Goal: Information Seeking & Learning: Learn about a topic

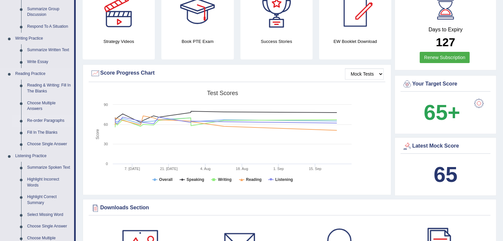
scroll to position [138, 0]
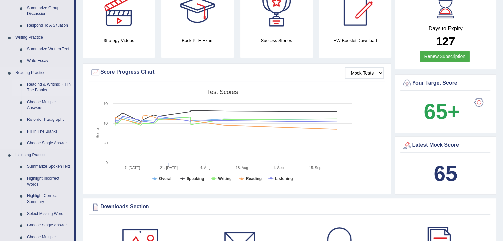
click at [50, 84] on link "Reading & Writing: Fill In The Blanks" at bounding box center [49, 88] width 50 height 18
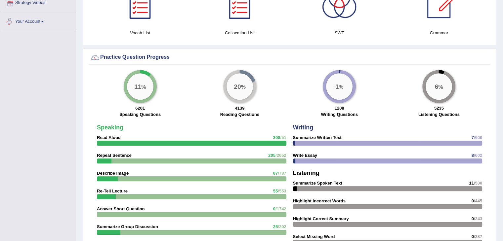
scroll to position [420, 0]
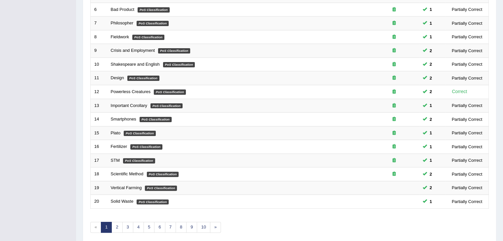
scroll to position [194, 0]
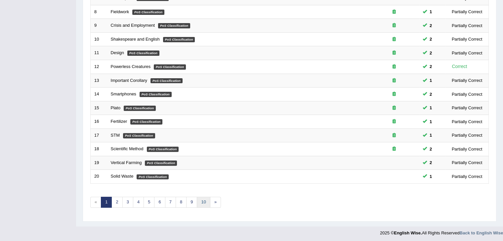
click at [205, 201] on link "10" at bounding box center [203, 202] width 13 height 11
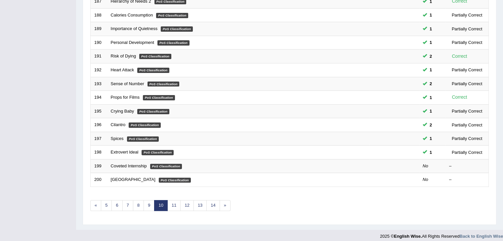
scroll to position [194, 0]
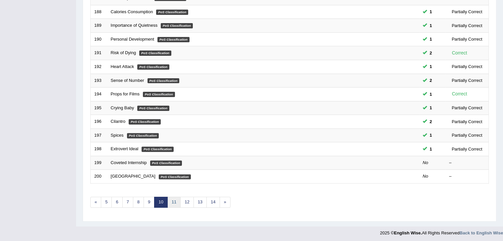
click at [172, 200] on link "11" at bounding box center [173, 202] width 13 height 11
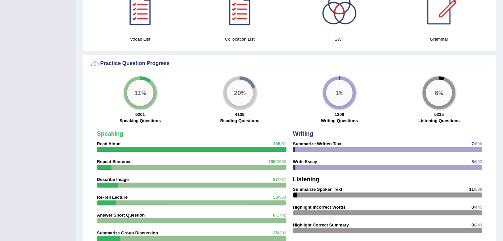
scroll to position [420, 0]
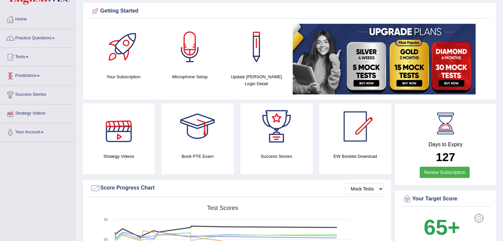
scroll to position [22, 0]
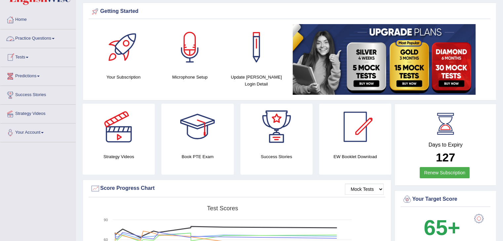
click at [52, 35] on link "Practice Questions" at bounding box center [37, 37] width 75 height 17
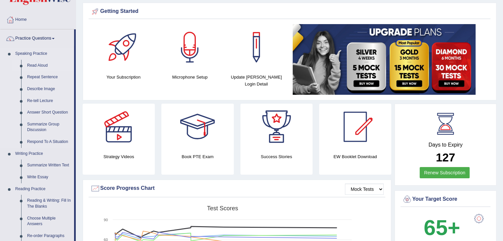
click at [38, 64] on link "Read Aloud" at bounding box center [49, 66] width 50 height 12
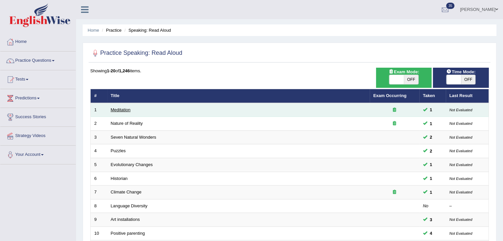
click at [112, 109] on link "Meditation" at bounding box center [121, 109] width 20 height 5
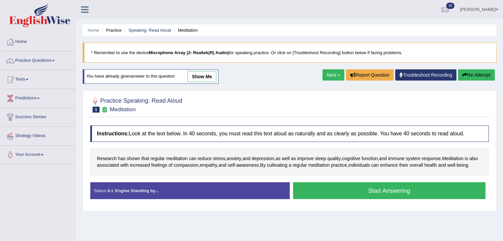
click at [327, 74] on link "Next »" at bounding box center [333, 74] width 22 height 11
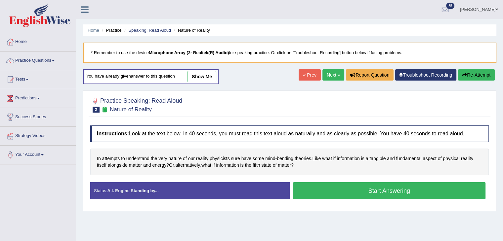
click at [327, 74] on link "Next »" at bounding box center [333, 74] width 22 height 11
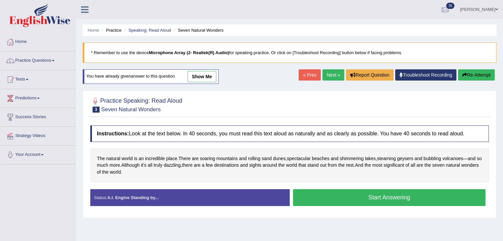
click at [328, 73] on link "Next »" at bounding box center [333, 74] width 22 height 11
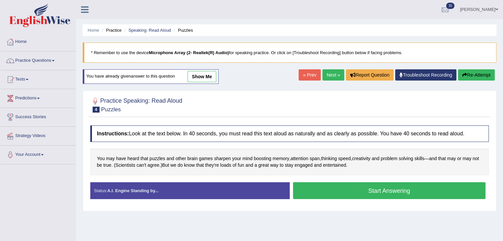
click at [328, 73] on link "Next »" at bounding box center [333, 74] width 22 height 11
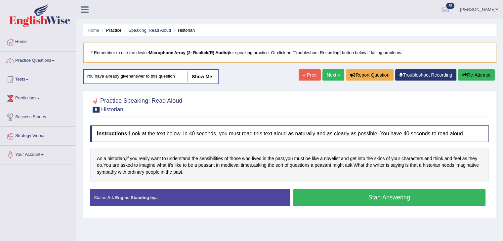
click at [328, 73] on link "Next »" at bounding box center [333, 74] width 22 height 11
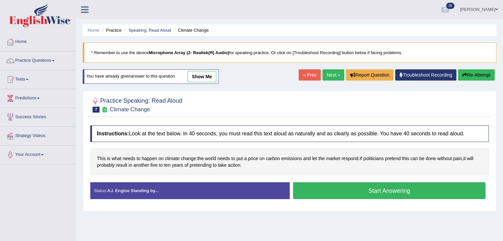
click at [328, 73] on link "Next »" at bounding box center [333, 74] width 22 height 11
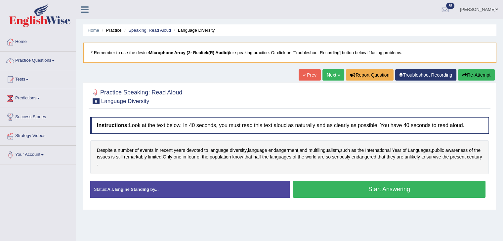
click at [328, 73] on link "Next »" at bounding box center [333, 74] width 22 height 11
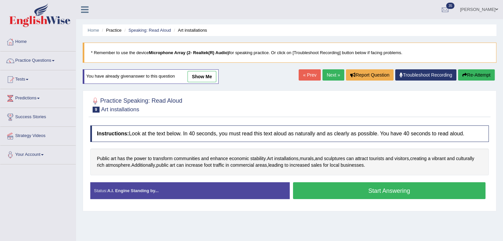
click at [328, 73] on link "Next »" at bounding box center [333, 74] width 22 height 11
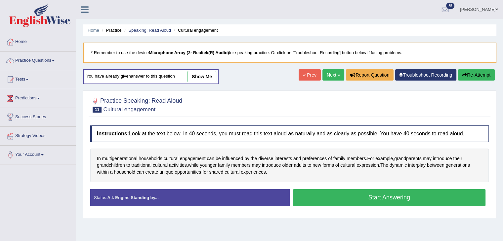
click at [328, 73] on link "Next »" at bounding box center [333, 74] width 22 height 11
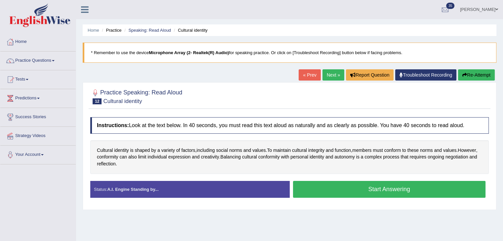
click at [328, 73] on link "Next »" at bounding box center [333, 74] width 22 height 11
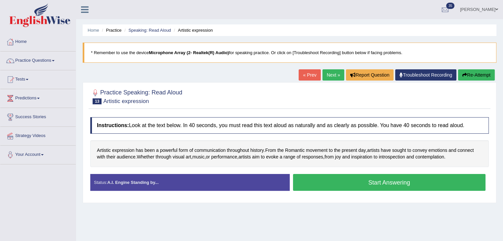
click at [328, 73] on link "Next »" at bounding box center [333, 74] width 22 height 11
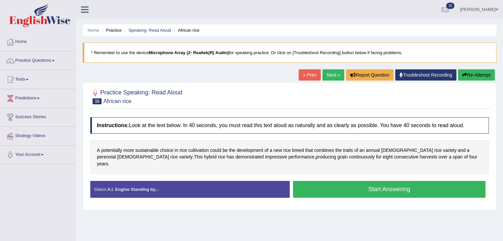
click at [328, 73] on link "Next »" at bounding box center [333, 74] width 22 height 11
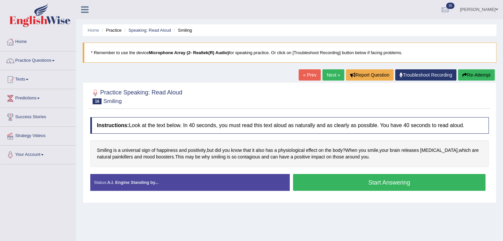
click at [328, 73] on link "Next »" at bounding box center [333, 74] width 22 height 11
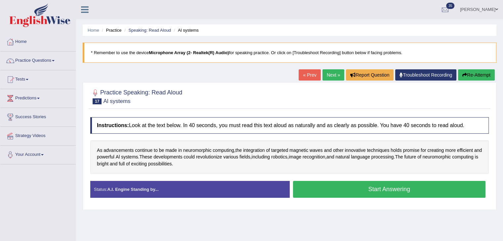
click at [328, 73] on link "Next »" at bounding box center [333, 74] width 22 height 11
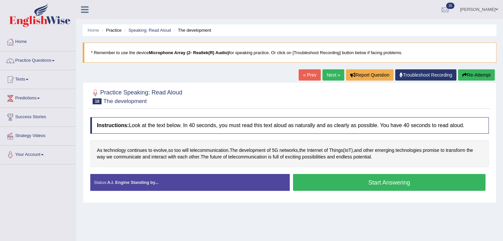
click at [328, 73] on link "Next »" at bounding box center [333, 74] width 22 height 11
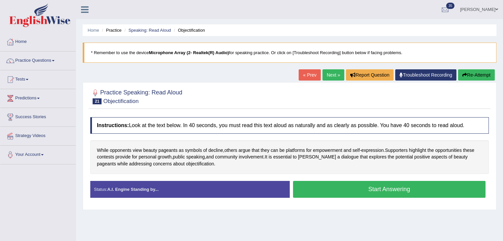
click at [328, 73] on link "Next »" at bounding box center [333, 74] width 22 height 11
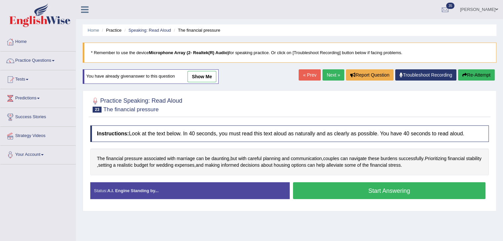
click at [328, 73] on link "Next »" at bounding box center [333, 74] width 22 height 11
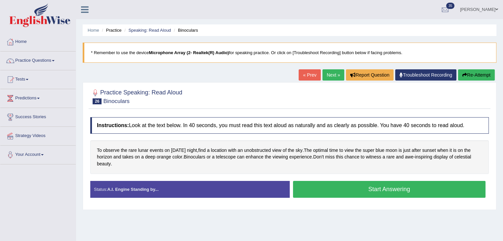
click at [328, 73] on link "Next »" at bounding box center [333, 74] width 22 height 11
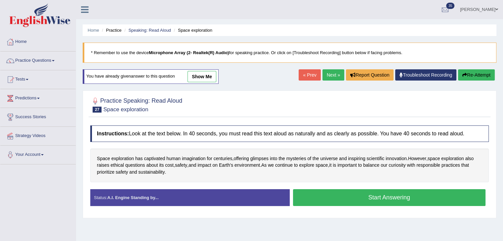
click at [328, 73] on link "Next »" at bounding box center [333, 74] width 22 height 11
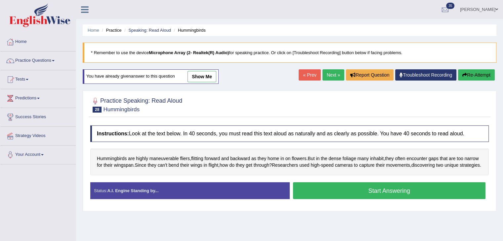
click at [328, 73] on link "Next »" at bounding box center [333, 74] width 22 height 11
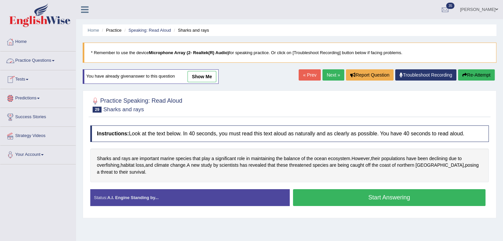
click at [39, 60] on link "Practice Questions" at bounding box center [37, 60] width 75 height 17
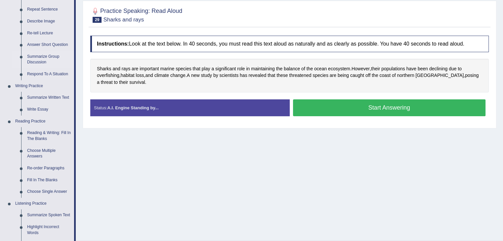
scroll to position [92, 0]
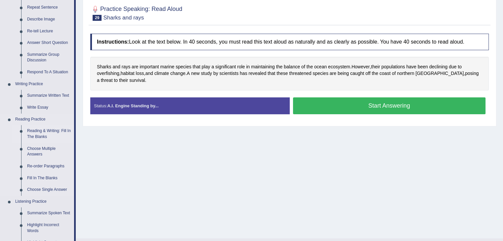
click at [45, 130] on link "Reading & Writing: Fill In The Blanks" at bounding box center [49, 134] width 50 height 18
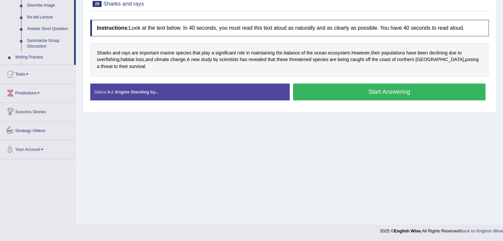
scroll to position [263, 0]
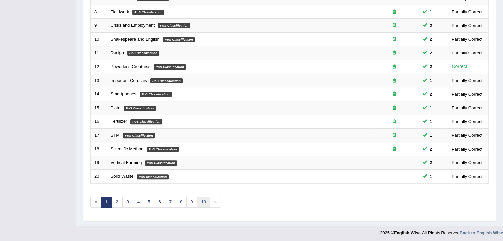
click at [202, 198] on link "10" at bounding box center [203, 202] width 13 height 11
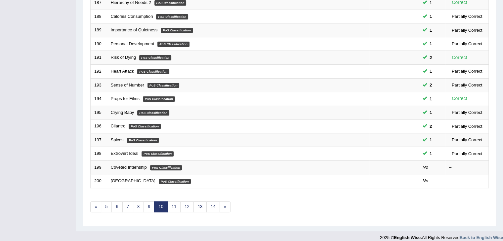
scroll to position [190, 0]
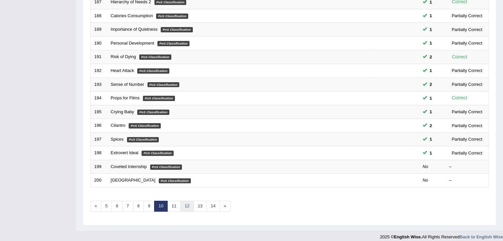
click at [187, 205] on link "12" at bounding box center [186, 206] width 13 height 11
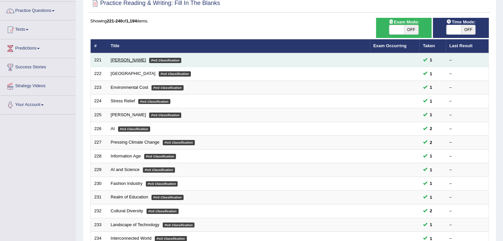
click at [122, 60] on link "[PERSON_NAME]" at bounding box center [128, 59] width 35 height 5
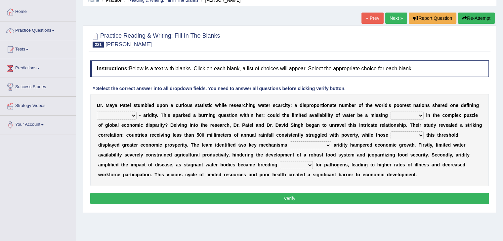
scroll to position [30, 0]
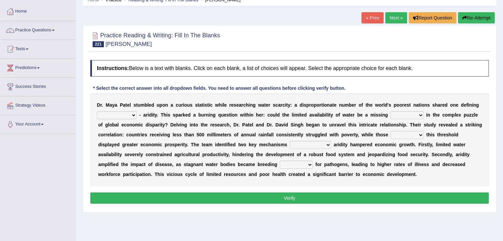
click at [100, 61] on h4 "Instructions: Below is a text with blanks. Click on each blank, a list of choic…" at bounding box center [289, 68] width 398 height 17
click at [128, 114] on select "economy rhythm characteristic sequence" at bounding box center [117, 115] width 40 height 8
select select "characteristic"
click at [97, 111] on select "economy rhythm characteristic sequence" at bounding box center [117, 115] width 40 height 8
click at [409, 113] on select "piece impact import window" at bounding box center [406, 115] width 33 height 8
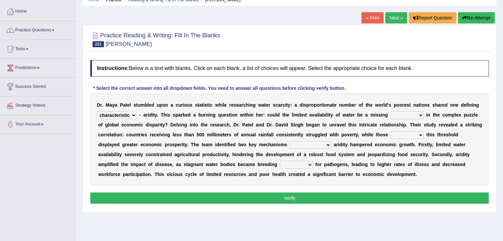
select select "piece"
click at [390, 111] on select "piece impact import window" at bounding box center [406, 115] width 33 height 8
click at [417, 114] on select "piece impact import window" at bounding box center [406, 115] width 33 height 8
click at [390, 111] on select "piece impact import window" at bounding box center [406, 115] width 33 height 8
click at [289, 144] on select "by them in that of those through which" at bounding box center [309, 145] width 41 height 8
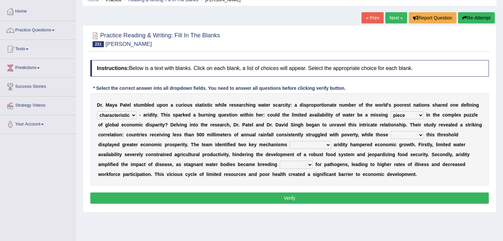
select select "through which"
click at [289, 141] on select "by them in that of those through which" at bounding box center [309, 145] width 41 height 8
click at [280, 163] on select "targets grounds equations seas" at bounding box center [296, 165] width 33 height 8
select select "targets"
click at [280, 161] on select "targets grounds equations seas" at bounding box center [296, 165] width 33 height 8
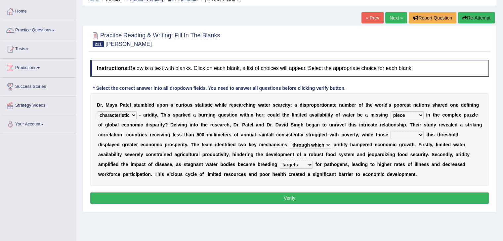
click at [248, 200] on button "Verify" at bounding box center [289, 198] width 398 height 11
click at [408, 133] on select "persisting switching exceeding scoring" at bounding box center [406, 135] width 33 height 8
select select "exceeding"
click at [390, 131] on select "persisting switching exceeding scoring" at bounding box center [406, 135] width 33 height 8
click at [353, 199] on button "Verify" at bounding box center [289, 198] width 398 height 11
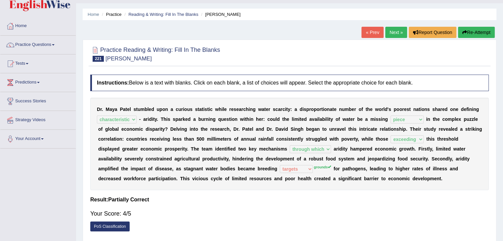
scroll to position [15, 0]
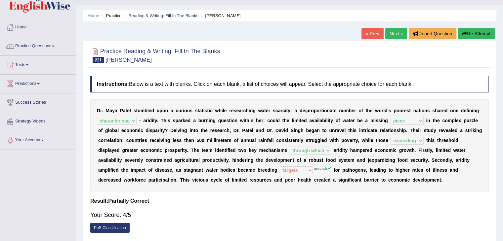
click at [389, 31] on link "Next »" at bounding box center [396, 33] width 22 height 11
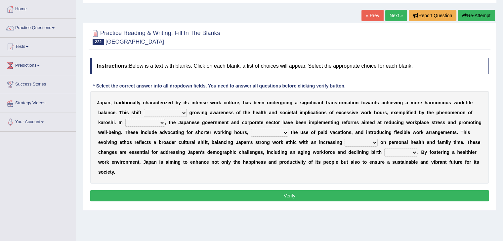
scroll to position [42, 0]
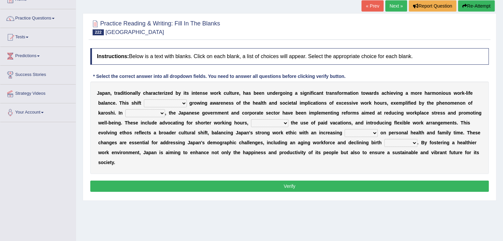
click at [181, 101] on select "is driven by is driven driven by which is driven" at bounding box center [165, 103] width 43 height 8
select select "is driven by"
click at [144, 99] on select "is driven by is driven driven by which is driven" at bounding box center [165, 103] width 43 height 8
click at [156, 113] on select "consideration difference regard response" at bounding box center [145, 113] width 40 height 8
select select "regard"
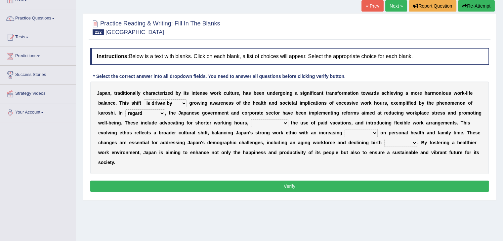
click at [125, 109] on select "consideration difference regard response" at bounding box center [145, 113] width 40 height 8
click at [285, 122] on select "persuading retiring posing encouraging" at bounding box center [269, 123] width 37 height 8
select select "retiring"
click at [251, 119] on select "persuading retiring posing encouraging" at bounding box center [269, 123] width 37 height 8
click at [366, 129] on select "omission prospect code emphasis" at bounding box center [360, 133] width 33 height 8
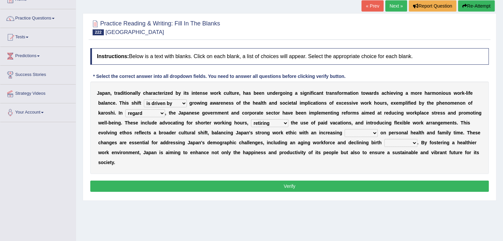
select select "code"
click at [344, 129] on select "omission prospect code emphasis" at bounding box center [360, 133] width 33 height 8
click at [398, 141] on select "examples impacts models rates" at bounding box center [400, 143] width 33 height 8
select select "rates"
click at [384, 139] on select "examples impacts models rates" at bounding box center [400, 143] width 33 height 8
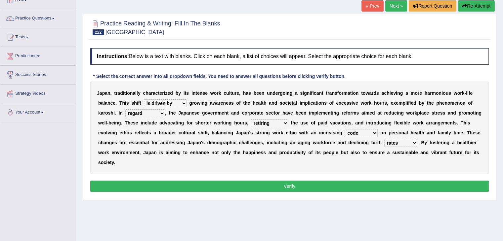
click at [367, 187] on button "Verify" at bounding box center [289, 186] width 398 height 11
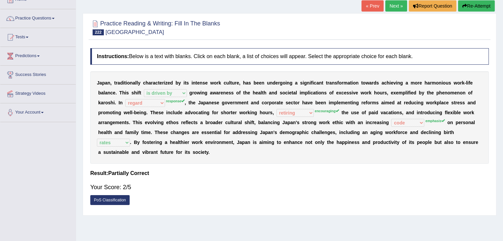
click at [465, 6] on icon "button" at bounding box center [464, 6] width 5 height 5
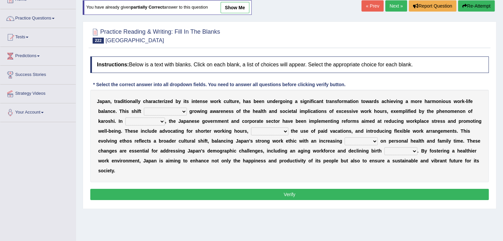
click at [169, 109] on select "is driven by is driven driven by which is driven" at bounding box center [165, 112] width 43 height 8
select select "is driven by"
click at [144, 108] on select "is driven by is driven driven by which is driven" at bounding box center [165, 112] width 43 height 8
click at [159, 118] on select "consideration difference regard response" at bounding box center [145, 122] width 40 height 8
select select "response"
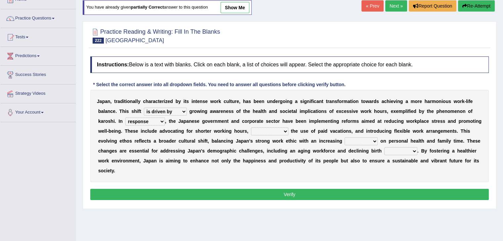
click at [125, 118] on select "consideration difference regard response" at bounding box center [145, 122] width 40 height 8
click at [267, 128] on select "persuading retiring posing encouraging" at bounding box center [269, 132] width 37 height 8
select select "encouraging"
click at [251, 128] on select "persuading retiring posing encouraging" at bounding box center [269, 132] width 37 height 8
click at [361, 137] on select "omission prospect code emphasis" at bounding box center [360, 141] width 33 height 8
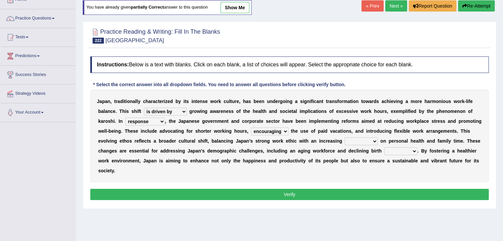
select select "omission"
click at [344, 137] on select "omission prospect code emphasis" at bounding box center [360, 141] width 33 height 8
click at [401, 150] on select "examples impacts models rates" at bounding box center [400, 151] width 33 height 8
select select "rates"
click at [384, 147] on select "examples impacts models rates" at bounding box center [400, 151] width 33 height 8
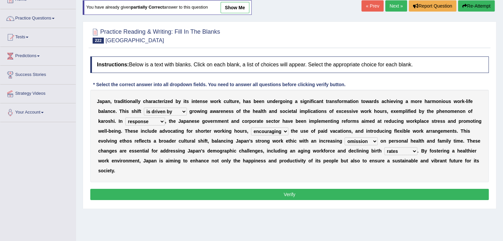
click at [347, 194] on button "Verify" at bounding box center [289, 194] width 398 height 11
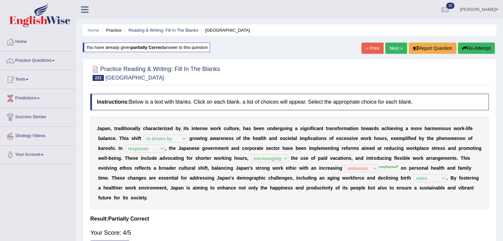
click at [391, 49] on link "Next »" at bounding box center [396, 48] width 22 height 11
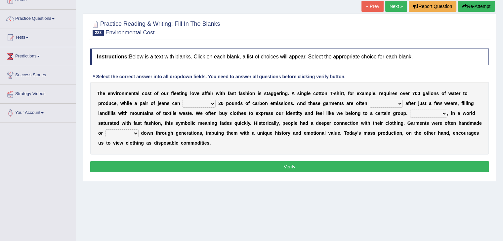
scroll to position [44, 0]
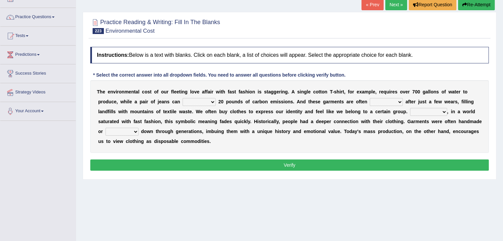
click at [197, 101] on select "generate access recycle measure" at bounding box center [198, 102] width 33 height 8
select select "generate"
click at [182, 98] on select "generate access recycle measure" at bounding box center [198, 102] width 33 height 8
click at [381, 99] on select "found allocated discarded developed" at bounding box center [385, 102] width 33 height 8
select select "found"
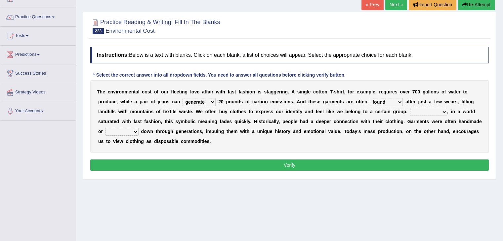
click at [369, 98] on select "found allocated discarded developed" at bounding box center [385, 102] width 33 height 8
click at [423, 111] on select "However While For instance Besides" at bounding box center [428, 112] width 37 height 8
select select "However"
click at [410, 108] on select "However While For instance Besides" at bounding box center [428, 112] width 37 height 8
click at [135, 131] on select "sought passed raised altered" at bounding box center [121, 132] width 33 height 8
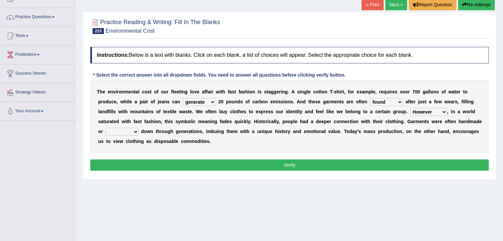
select select "passed"
click at [105, 128] on select "sought passed raised altered" at bounding box center [121, 132] width 33 height 8
click at [140, 163] on button "Verify" at bounding box center [289, 165] width 398 height 11
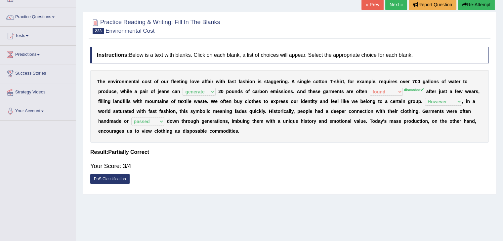
click at [392, 6] on link "Next »" at bounding box center [396, 4] width 22 height 11
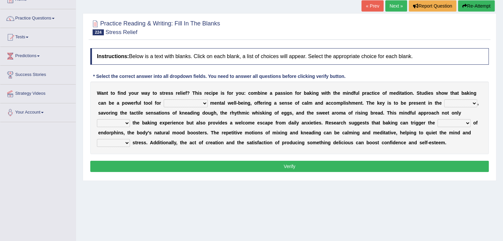
scroll to position [56, 0]
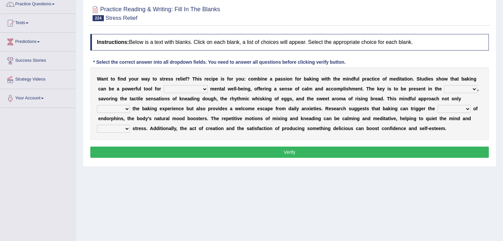
click at [195, 85] on select "improving being improved improvement improved" at bounding box center [186, 89] width 44 height 8
click at [164, 85] on select "improving being improved improvement improved" at bounding box center [186, 89] width 44 height 8
click at [199, 86] on select "improving being improved improvement improved" at bounding box center [186, 89] width 44 height 8
select select "improving"
click at [164, 85] on select "improving being improved improvement improved" at bounding box center [186, 89] width 44 height 8
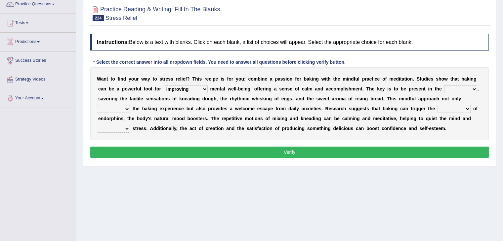
click at [453, 85] on select "moment point success duration" at bounding box center [460, 89] width 33 height 8
select select "point"
click at [444, 85] on select "moment point success duration" at bounding box center [460, 89] width 33 height 8
click at [123, 105] on select "exhibits enhances consumes postpones" at bounding box center [113, 109] width 33 height 8
select select "enhances"
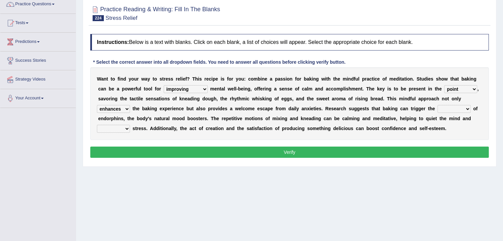
click at [97, 105] on select "exhibits enhances consumes postpones" at bounding box center [113, 109] width 33 height 8
click at [449, 109] on select "texture theory trend release" at bounding box center [453, 109] width 33 height 8
select select "release"
click at [437, 105] on select "texture theory trend release" at bounding box center [453, 109] width 33 height 8
click at [126, 126] on select "reduce interpret satisfy gather" at bounding box center [113, 129] width 33 height 8
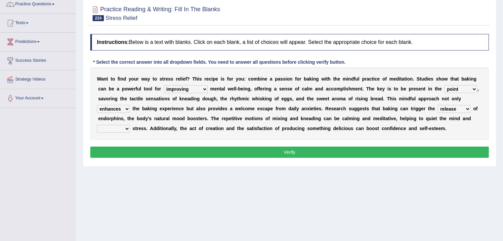
select select "reduce"
click at [97, 125] on select "reduce interpret satisfy gather" at bounding box center [113, 129] width 33 height 8
click at [150, 156] on button "Verify" at bounding box center [289, 152] width 398 height 11
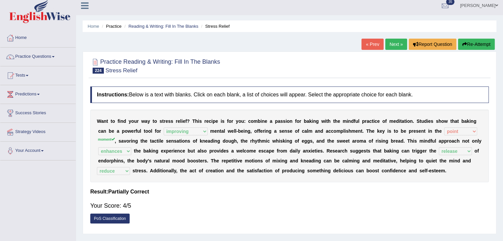
scroll to position [0, 0]
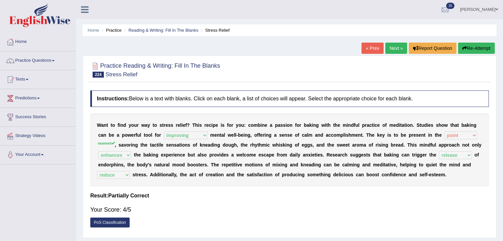
click at [389, 49] on link "Next »" at bounding box center [396, 48] width 22 height 11
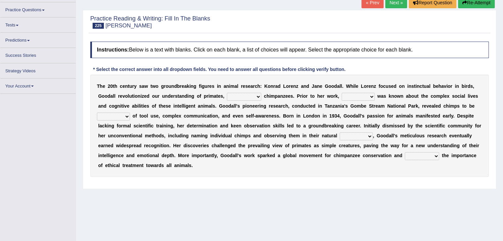
scroll to position [47, 0]
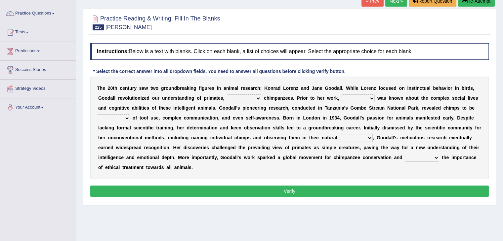
click at [254, 95] on select "closely faithfully perfectly particularly" at bounding box center [244, 98] width 34 height 8
select select "particularly"
click at [227, 94] on select "closely faithfully perfectly particularly" at bounding box center [244, 98] width 34 height 8
click at [367, 97] on select "few a few little a little" at bounding box center [357, 98] width 33 height 8
select select "little"
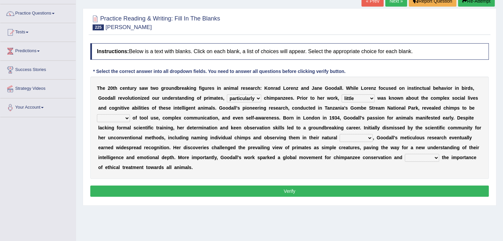
click at [341, 94] on select "few a few little a little" at bounding box center [357, 98] width 33 height 8
click at [125, 115] on select "sufficient capable special frequent" at bounding box center [113, 118] width 33 height 8
select select "capable"
click at [97, 114] on select "sufficient capable special frequent" at bounding box center [113, 118] width 33 height 8
click at [358, 137] on select "element input regime habitat" at bounding box center [355, 138] width 33 height 8
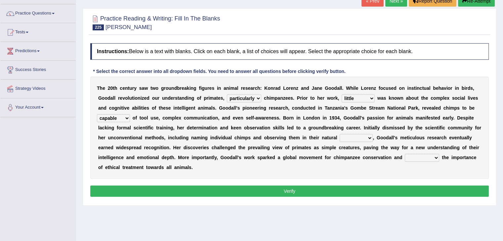
select select "habitat"
click at [339, 134] on select "element input regime habitat" at bounding box center [355, 138] width 33 height 8
click at [427, 157] on select "contacted claimed comprised highlighted" at bounding box center [421, 158] width 34 height 8
select select "highlighted"
click at [404, 154] on select "contacted claimed comprised highlighted" at bounding box center [421, 158] width 34 height 8
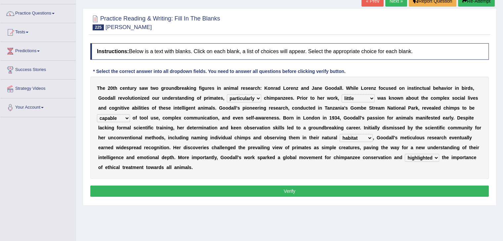
click at [395, 186] on button "Verify" at bounding box center [289, 191] width 398 height 11
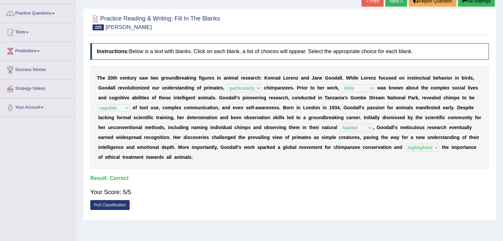
scroll to position [0, 0]
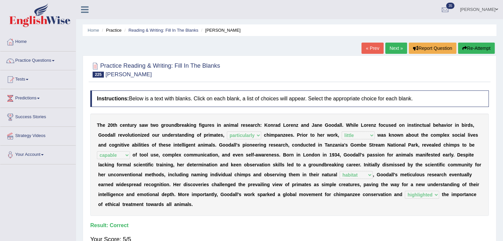
click at [392, 49] on link "Next »" at bounding box center [396, 48] width 22 height 11
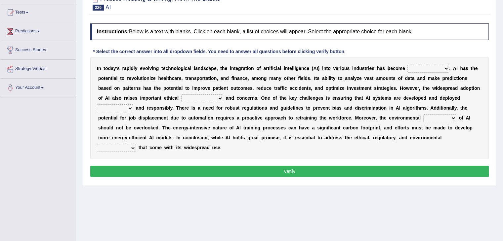
scroll to position [76, 0]
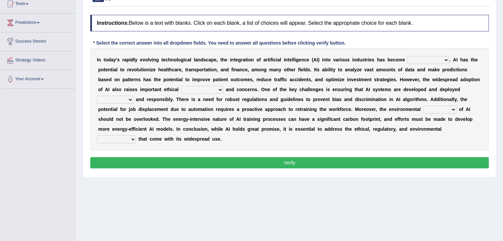
click at [443, 59] on select "transformative essential integral inherent" at bounding box center [428, 60] width 42 height 8
select select "integral"
click at [407, 56] on select "transformative essential integral inherent" at bounding box center [428, 60] width 42 height 8
click at [210, 91] on select "breakthroughs advancements applications implications" at bounding box center [202, 90] width 42 height 8
select select "breakthroughs"
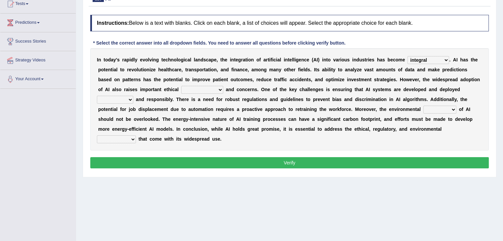
click at [181, 86] on select "breakthroughs advancements applications implications" at bounding box center [202, 90] width 42 height 8
click at [120, 98] on select "ethically strategically innovatively effectively" at bounding box center [115, 100] width 36 height 8
select select "effectively"
click at [97, 96] on select "ethically strategically innovatively effectively" at bounding box center [115, 100] width 36 height 8
click at [451, 109] on select "footprint conflict imposition sequence" at bounding box center [439, 110] width 33 height 8
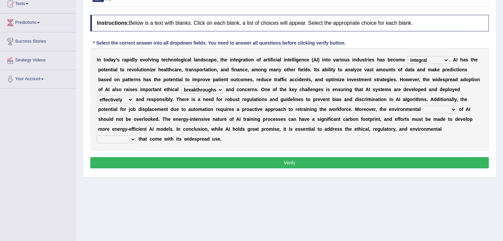
select select "footprint"
click at [423, 106] on select "footprint conflict imposition sequence" at bounding box center [439, 110] width 33 height 8
click at [126, 142] on div "I n [DATE] a y ' s r a p i d l y e v o l v i n g t e c h n o l o g i c a l l a …" at bounding box center [289, 99] width 398 height 102
click at [127, 136] on select "dilemmas limitations opportunities challenges" at bounding box center [116, 139] width 39 height 8
select select "challenges"
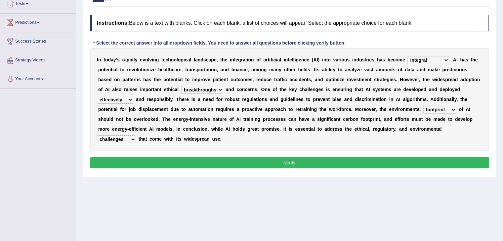
click at [97, 135] on select "dilemmas limitations opportunities challenges" at bounding box center [116, 139] width 39 height 8
click at [169, 160] on button "Verify" at bounding box center [289, 162] width 398 height 11
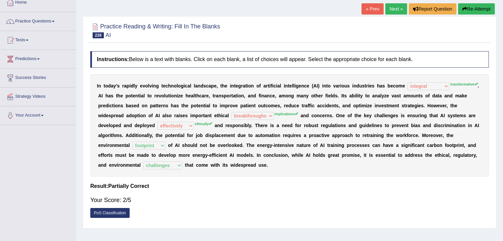
scroll to position [38, 0]
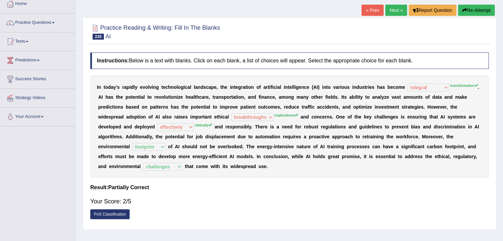
click at [467, 13] on button "Re-Attempt" at bounding box center [476, 10] width 37 height 11
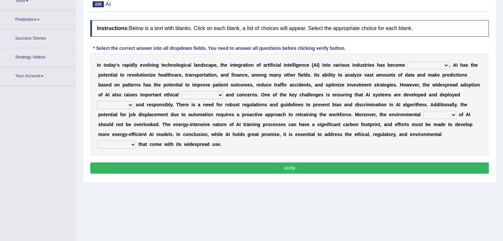
scroll to position [91, 0]
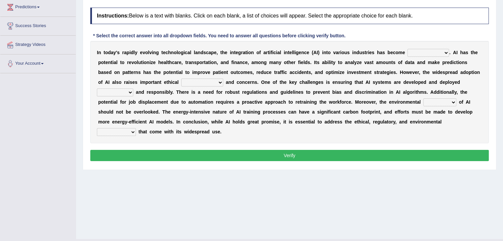
click at [442, 55] on select "transformative essential integral inherent" at bounding box center [428, 53] width 42 height 8
select select "integral"
click at [407, 49] on select "transformative essential integral inherent" at bounding box center [428, 53] width 42 height 8
click at [210, 80] on select "breakthroughs advancements applications implications" at bounding box center [202, 83] width 42 height 8
select select "breakthroughs"
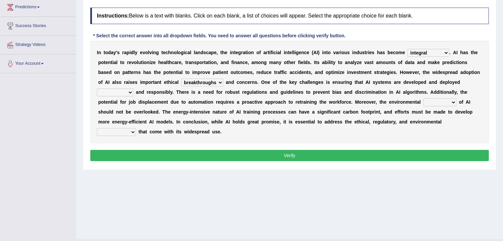
click at [181, 79] on select "breakthroughs advancements applications implications" at bounding box center [202, 83] width 42 height 8
click at [208, 79] on select "breakthroughs advancements applications implications" at bounding box center [202, 83] width 42 height 8
click at [181, 79] on select "breakthroughs advancements applications implications" at bounding box center [202, 83] width 42 height 8
click at [123, 94] on select "ethically strategically innovatively effectively" at bounding box center [115, 93] width 36 height 8
select select "ethically"
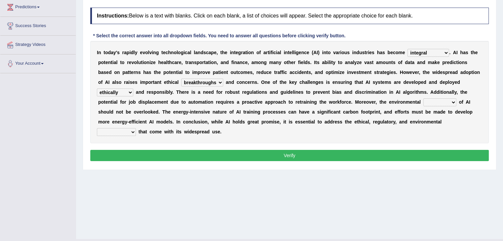
click at [97, 89] on select "ethically strategically innovatively effectively" at bounding box center [115, 93] width 36 height 8
click at [447, 102] on select "footprint conflict imposition sequence" at bounding box center [439, 102] width 33 height 8
select select "imposition"
click at [423, 98] on select "footprint conflict imposition sequence" at bounding box center [439, 102] width 33 height 8
click at [130, 131] on select "dilemmas limitations opportunities challenges" at bounding box center [116, 132] width 39 height 8
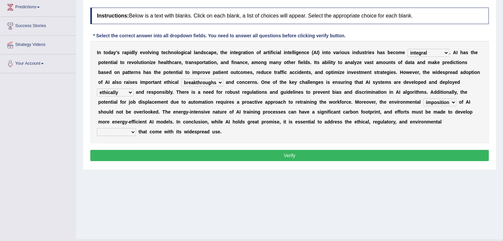
select select "opportunities"
click at [97, 128] on select "dilemmas limitations opportunities challenges" at bounding box center [116, 132] width 39 height 8
click at [160, 153] on button "Verify" at bounding box center [289, 155] width 398 height 11
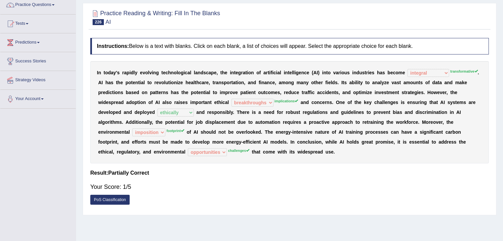
scroll to position [53, 0]
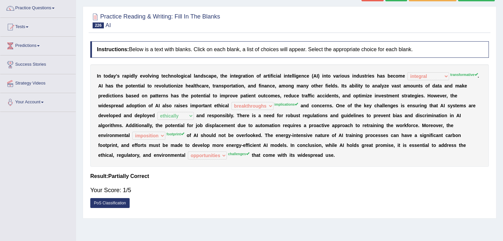
click at [353, 70] on div "I n t o d a y ' s r a p i d l y e v o l v i n g t e c h n o l o g i c a l l a n…" at bounding box center [289, 115] width 398 height 102
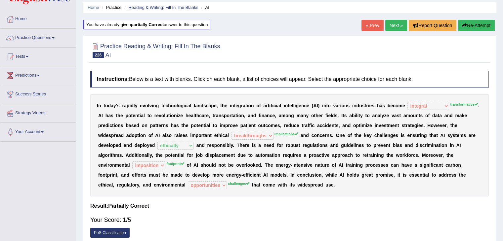
scroll to position [17, 0]
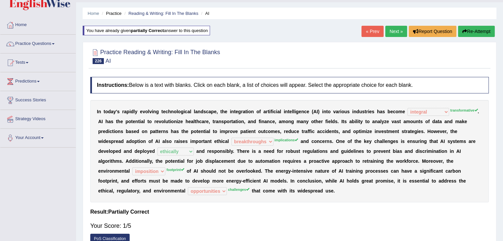
click at [483, 30] on button "Re-Attempt" at bounding box center [476, 31] width 37 height 11
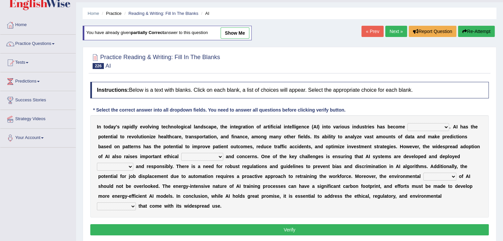
click at [213, 155] on select "breakthroughs advancements applications implications" at bounding box center [202, 157] width 42 height 8
click at [121, 164] on select "ethically strategically innovatively effectively" at bounding box center [115, 167] width 36 height 8
select select "ethically"
click at [97, 163] on select "ethically strategically innovatively effectively" at bounding box center [115, 167] width 36 height 8
click at [444, 125] on select "transformative essential integral inherent" at bounding box center [428, 127] width 42 height 8
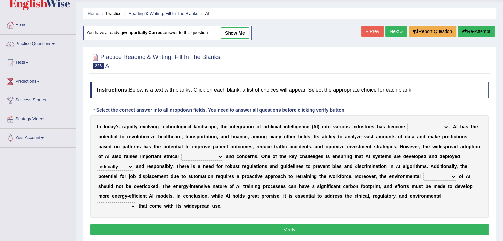
select select "essential"
click at [407, 123] on select "transformative essential integral inherent" at bounding box center [428, 127] width 42 height 8
click at [208, 156] on select "breakthroughs advancements applications implications" at bounding box center [202, 157] width 42 height 8
select select "implications"
click at [181, 153] on select "breakthroughs advancements applications implications" at bounding box center [202, 157] width 42 height 8
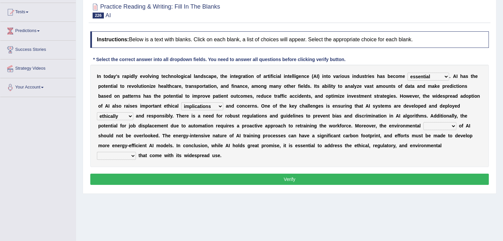
scroll to position [69, 0]
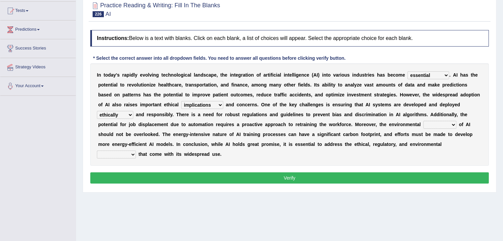
click at [436, 122] on select "footprint conflict imposition sequence" at bounding box center [439, 125] width 33 height 8
select select "imposition"
click at [423, 121] on select "footprint conflict imposition sequence" at bounding box center [439, 125] width 33 height 8
click at [126, 152] on select "dilemmas limitations opportunities challenges" at bounding box center [116, 155] width 39 height 8
select select "challenges"
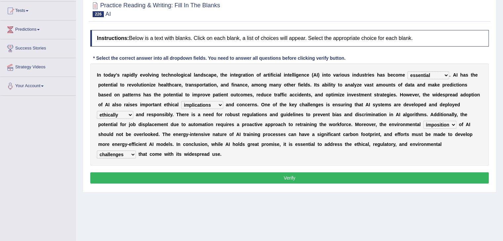
click at [97, 151] on select "dilemmas limitations opportunities challenges" at bounding box center [116, 155] width 39 height 8
click at [213, 180] on button "Verify" at bounding box center [289, 177] width 398 height 11
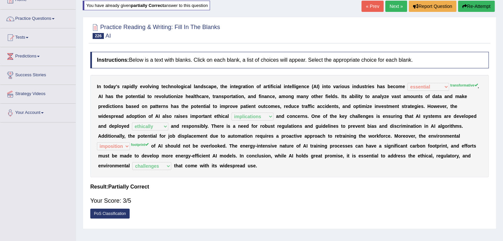
scroll to position [40, 0]
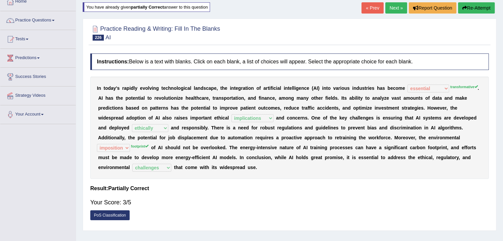
click at [389, 8] on link "Next »" at bounding box center [396, 7] width 22 height 11
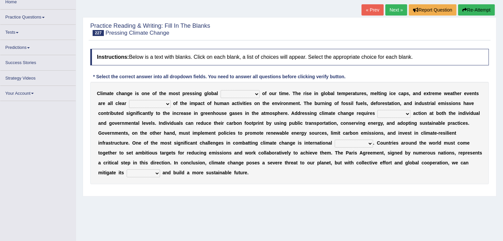
scroll to position [42, 0]
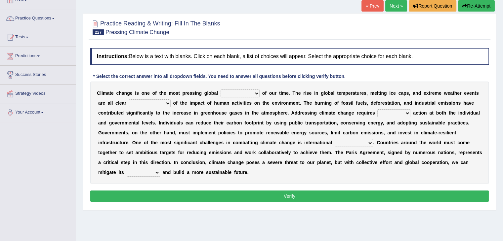
click at [253, 92] on select "opportunities solutions issues disasters" at bounding box center [239, 94] width 39 height 8
select select "issues"
click at [220, 90] on select "opportunities solutions issues disasters" at bounding box center [239, 94] width 39 height 8
click at [160, 100] on select "causes solutions effects consequences" at bounding box center [150, 103] width 42 height 8
select select "consequences"
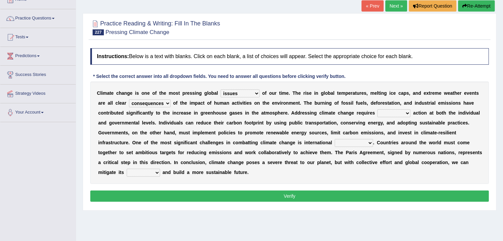
click at [129, 99] on select "causes solutions effects consequences" at bounding box center [150, 103] width 42 height 8
click at [387, 114] on select "concerted local insidious clumsy" at bounding box center [393, 113] width 33 height 8
select select "local"
click at [377, 109] on select "concerted local insidious clumsy" at bounding box center [393, 113] width 33 height 8
click at [392, 138] on div "C l i m a t e c h a n g e i s o n e o f t h e m o s t p r e s s i n g g l o b a…" at bounding box center [289, 133] width 398 height 102
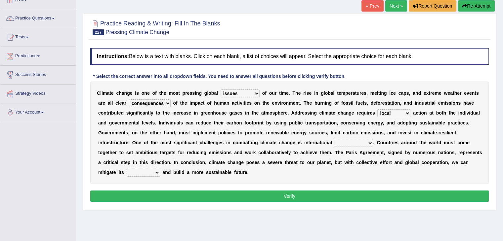
click at [362, 143] on select "cooperation compromise conflict collaboration" at bounding box center [353, 143] width 38 height 8
select select "conflict"
click at [334, 139] on select "cooperation compromise conflict collaboration" at bounding box center [353, 143] width 38 height 8
click at [151, 171] on select "benefits challenges impact risks" at bounding box center [143, 173] width 33 height 8
select select "benefits"
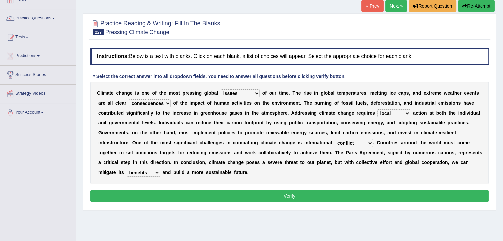
click at [127, 169] on select "benefits challenges impact risks" at bounding box center [143, 173] width 33 height 8
click at [225, 196] on button "Verify" at bounding box center [289, 196] width 398 height 11
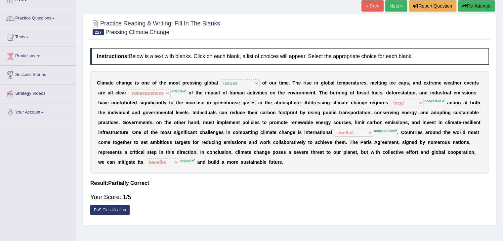
click at [468, 8] on button "Re-Attempt" at bounding box center [476, 5] width 37 height 11
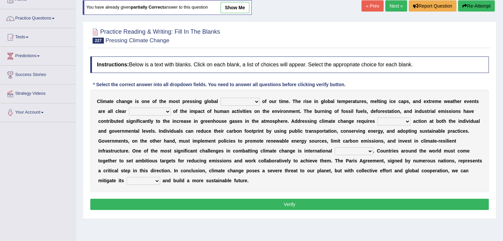
click at [252, 98] on select "opportunities solutions issues disasters" at bounding box center [239, 102] width 39 height 8
select select "issues"
click at [220, 98] on select "opportunities solutions issues disasters" at bounding box center [239, 102] width 39 height 8
click at [164, 111] on select "causes solutions effects consequences" at bounding box center [150, 112] width 42 height 8
click at [129, 108] on select "causes solutions effects consequences" at bounding box center [150, 112] width 42 height 8
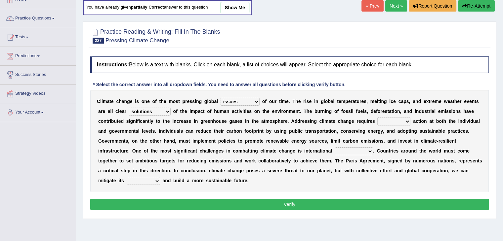
click at [165, 110] on select "causes solutions effects consequences" at bounding box center [150, 112] width 42 height 8
select select "causes"
click at [129, 108] on select "causes solutions effects consequences" at bounding box center [150, 112] width 42 height 8
click at [399, 122] on select "concerted local insidious clumsy" at bounding box center [393, 122] width 33 height 8
select select "clumsy"
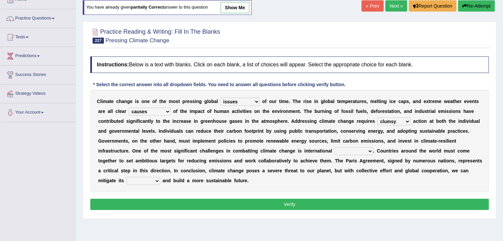
click at [377, 118] on select "concerted local insidious clumsy" at bounding box center [393, 122] width 33 height 8
click at [362, 151] on select "cooperation compromise conflict collaboration" at bounding box center [353, 151] width 38 height 8
select select "collaboration"
click at [334, 147] on select "cooperation compromise conflict collaboration" at bounding box center [353, 151] width 38 height 8
click at [143, 180] on select "benefits challenges impact risks" at bounding box center [143, 181] width 33 height 8
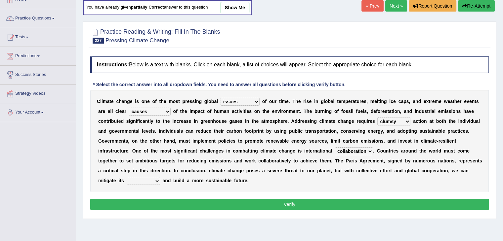
select select "challenges"
click at [127, 177] on select "benefits challenges impact risks" at bounding box center [143, 181] width 33 height 8
click at [173, 202] on button "Verify" at bounding box center [289, 204] width 398 height 11
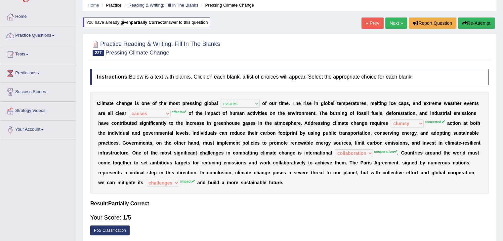
scroll to position [25, 0]
click at [469, 21] on button "Re-Attempt" at bounding box center [476, 23] width 37 height 11
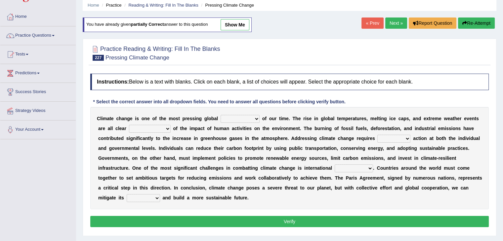
click at [251, 121] on select "opportunities solutions issues disasters" at bounding box center [239, 119] width 39 height 8
select select "issues"
click at [220, 115] on select "opportunities solutions issues disasters" at bounding box center [239, 119] width 39 height 8
click at [164, 130] on select "causes solutions effects consequences" at bounding box center [150, 129] width 42 height 8
select select "effects"
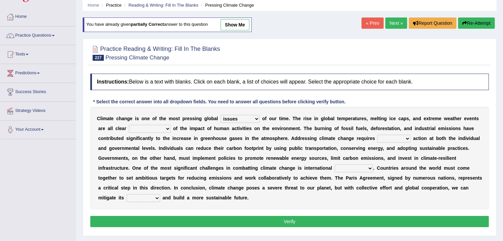
click at [129, 125] on select "causes solutions effects consequences" at bounding box center [150, 129] width 42 height 8
click at [400, 135] on select "concerted local insidious clumsy" at bounding box center [393, 139] width 33 height 8
select select "concerted"
click at [377, 135] on select "concerted local insidious clumsy" at bounding box center [393, 139] width 33 height 8
click at [365, 168] on select "cooperation compromise conflict collaboration" at bounding box center [353, 169] width 38 height 8
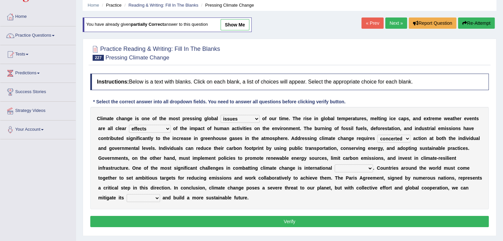
select select "cooperation"
click at [334, 165] on select "cooperation compromise conflict collaboration" at bounding box center [353, 169] width 38 height 8
click at [143, 195] on select "benefits challenges impact risks" at bounding box center [143, 198] width 33 height 8
select select "impact"
click at [127, 194] on select "benefits challenges impact risks" at bounding box center [143, 198] width 33 height 8
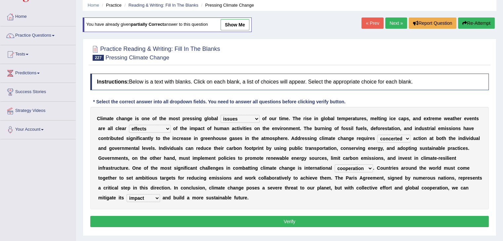
click at [175, 217] on button "Verify" at bounding box center [289, 221] width 398 height 11
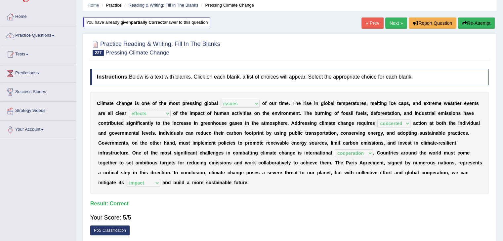
click at [397, 19] on link "Next »" at bounding box center [396, 23] width 22 height 11
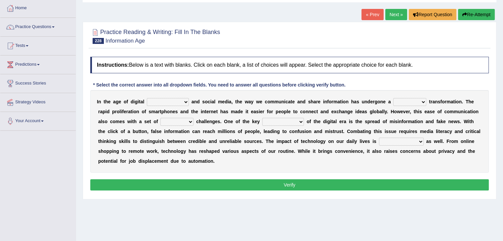
scroll to position [37, 0]
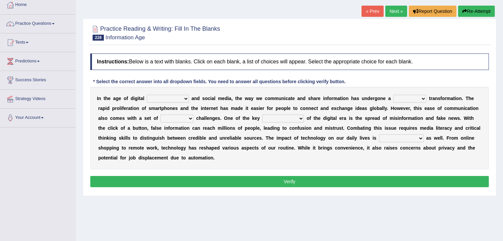
click at [183, 97] on select "transformation resistance coincidence disruption" at bounding box center [168, 99] width 42 height 8
select select "transformation"
click at [147, 95] on select "transformation resistance coincidence disruption" at bounding box center [168, 99] width 42 height 8
click at [415, 96] on select "positive radical dramatic negative" at bounding box center [409, 99] width 33 height 8
select select "positive"
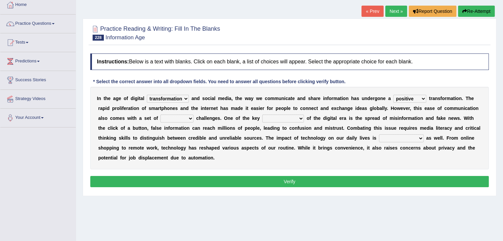
click at [393, 95] on select "positive radical dramatic negative" at bounding box center [409, 99] width 33 height 8
click at [187, 116] on select "exciting perplexing daunting hidden" at bounding box center [176, 119] width 33 height 8
select select "hidden"
click at [160, 115] on select "exciting perplexing daunting hidden" at bounding box center [176, 119] width 33 height 8
click at [285, 117] on select "consequences benefits opportunities challenges" at bounding box center [283, 119] width 42 height 8
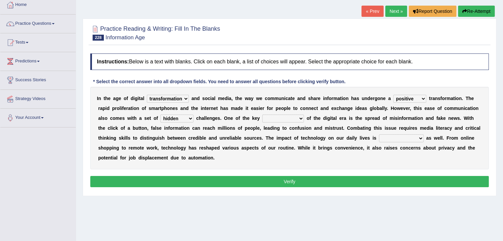
select select "challenges"
click at [262, 115] on select "consequences benefits opportunities challenges" at bounding box center [283, 119] width 42 height 8
click at [404, 137] on select "alarming negligible inconsequential profound" at bounding box center [401, 138] width 45 height 8
select select "alarming"
click at [379, 134] on select "alarming negligible inconsequential profound" at bounding box center [401, 138] width 45 height 8
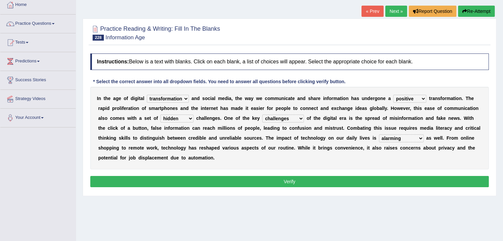
click at [316, 190] on div "Instructions: Below is a text with blanks. Click on each blank, a list of choic…" at bounding box center [289, 121] width 401 height 142
click at [313, 180] on button "Verify" at bounding box center [289, 181] width 398 height 11
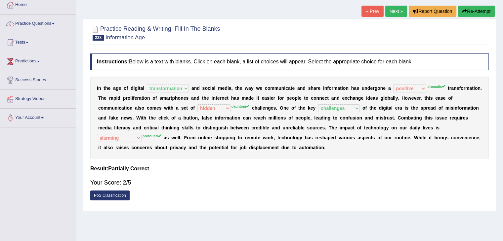
click at [470, 7] on button "Re-Attempt" at bounding box center [476, 11] width 37 height 11
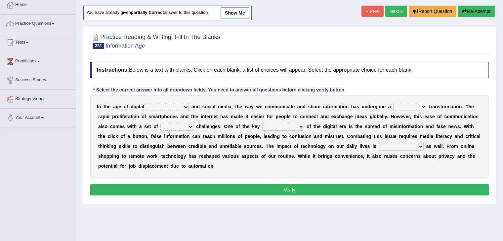
click at [176, 108] on select "transformation resistance coincidence disruption" at bounding box center [168, 107] width 42 height 8
select select "transformation"
click at [147, 103] on select "transformation resistance coincidence disruption" at bounding box center [168, 107] width 42 height 8
click at [294, 125] on select "consequences benefits opportunities challenges" at bounding box center [283, 127] width 42 height 8
select select "consequences"
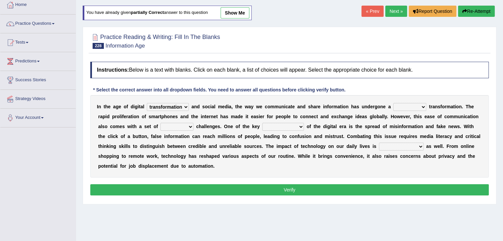
click at [262, 123] on select "consequences benefits opportunities challenges" at bounding box center [283, 127] width 42 height 8
click at [183, 126] on select "exciting perplexing daunting hidden" at bounding box center [176, 127] width 33 height 8
click at [160, 123] on select "exciting perplexing daunting hidden" at bounding box center [176, 127] width 33 height 8
click at [180, 127] on select "exciting perplexing daunting hidden" at bounding box center [176, 127] width 33 height 8
select select "daunting"
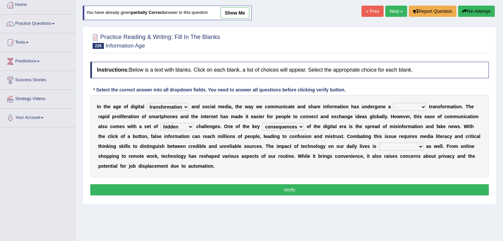
click at [160, 123] on select "exciting perplexing daunting hidden" at bounding box center [176, 127] width 33 height 8
click at [411, 106] on select "positive radical dramatic negative" at bounding box center [409, 107] width 33 height 8
select select "radical"
click at [393, 103] on select "positive radical dramatic negative" at bounding box center [409, 107] width 33 height 8
click at [408, 147] on select "alarming negligible inconsequential profound" at bounding box center [401, 147] width 45 height 8
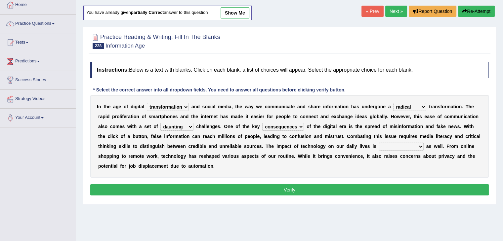
select select "negligible"
click at [379, 143] on select "alarming negligible inconsequential profound" at bounding box center [401, 147] width 45 height 8
click at [349, 186] on button "Verify" at bounding box center [289, 189] width 398 height 11
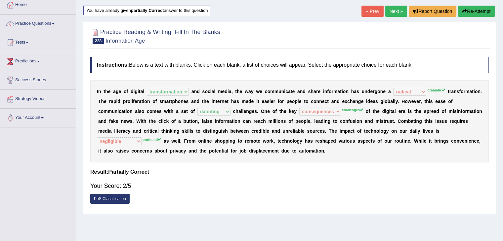
click at [392, 11] on link "Next »" at bounding box center [396, 11] width 22 height 11
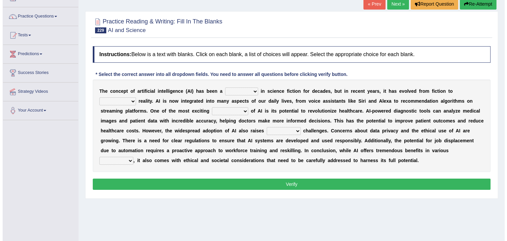
scroll to position [45, 0]
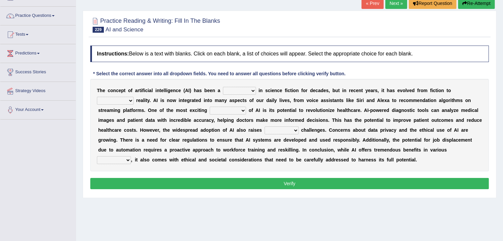
click at [252, 91] on select "dream vision nightmare fantasy" at bounding box center [239, 91] width 33 height 8
select select "dream"
click at [223, 87] on select "dream vision nightmare fantasy" at bounding box center [239, 91] width 33 height 8
click at [124, 103] on select "actual virtual fictional hypothetical" at bounding box center [115, 101] width 37 height 8
select select "actual"
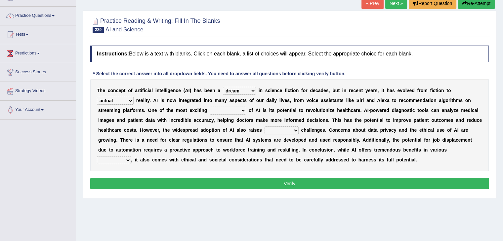
click at [97, 97] on select "actual virtual fictional hypothetical" at bounding box center [115, 101] width 37 height 8
click at [230, 108] on select "applications benefits limitations drawbacks" at bounding box center [227, 111] width 36 height 8
select select "benefits"
click at [209, 107] on select "applications benefits limitations drawbacks" at bounding box center [227, 111] width 36 height 8
click at [287, 129] on select "exciting ambiguous significant daunting" at bounding box center [281, 131] width 34 height 8
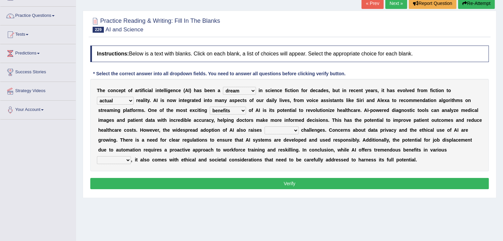
select select "significant"
click at [264, 127] on select "exciting ambiguous significant daunting" at bounding box center [281, 131] width 34 height 8
click at [125, 159] on select "fields dips documents places" at bounding box center [114, 160] width 34 height 8
click at [97, 156] on select "fields dips documents places" at bounding box center [114, 160] width 34 height 8
click at [110, 160] on select "fields dips documents places" at bounding box center [114, 160] width 34 height 8
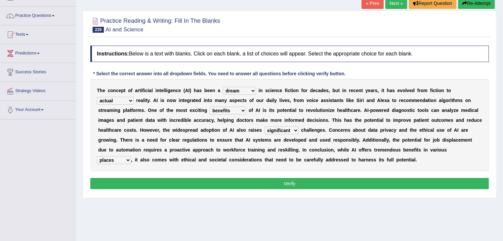
select select "fields"
click at [97, 156] on select "fields dips documents places" at bounding box center [114, 160] width 34 height 8
click at [104, 174] on div "Instructions: Below is a text with blanks. Click on each blank, a list of choic…" at bounding box center [289, 118] width 401 height 152
click at [133, 181] on button "Verify" at bounding box center [289, 183] width 398 height 11
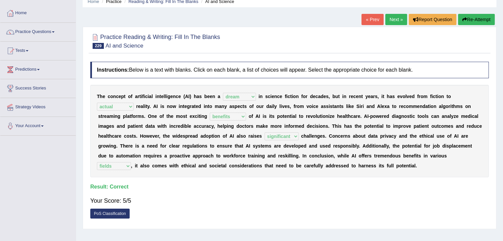
scroll to position [27, 0]
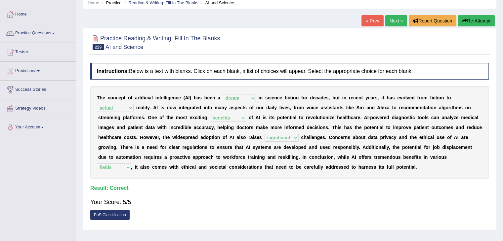
click at [393, 18] on link "Next »" at bounding box center [396, 20] width 22 height 11
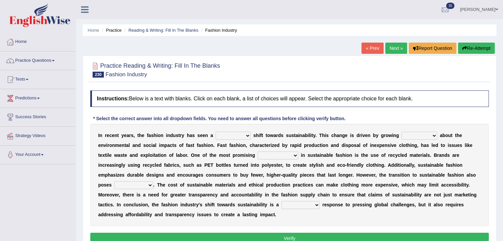
click at [245, 136] on select "immaculate superficial costly dramatic" at bounding box center [232, 136] width 35 height 8
select select "dramatic"
click at [215, 132] on select "immaculate superficial costly dramatic" at bounding box center [232, 136] width 35 height 8
click at [422, 133] on select "indifference enthusiasm disinterest awareness" at bounding box center [419, 136] width 36 height 8
select select "awareness"
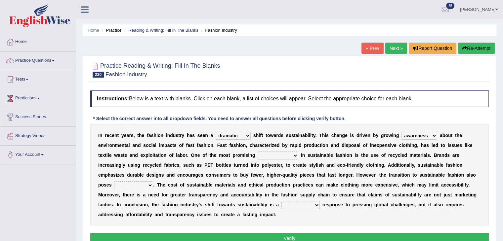
click at [401, 132] on select "indifference enthusiasm disinterest awareness" at bounding box center [419, 136] width 36 height 8
click at [289, 154] on select "obstacles subscription developments complaints" at bounding box center [277, 156] width 41 height 8
select select "developments"
click at [257, 152] on select "obstacles subscription developments complaints" at bounding box center [277, 156] width 41 height 8
click at [142, 184] on select "advantages challenges opportunities benefits" at bounding box center [133, 185] width 39 height 8
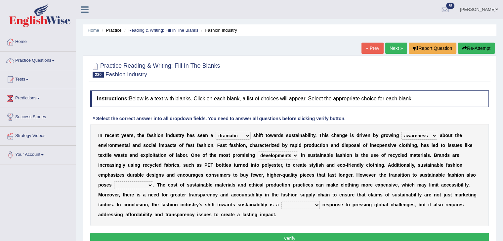
select select "challenges"
click at [114, 181] on select "advantages challenges opportunities benefits" at bounding box center [133, 185] width 39 height 8
click at [298, 205] on select "meaningful controversial temporary irrelevant" at bounding box center [300, 205] width 38 height 8
select select "meaningful"
click at [281, 201] on select "meaningful controversial temporary irrelevant" at bounding box center [300, 205] width 38 height 8
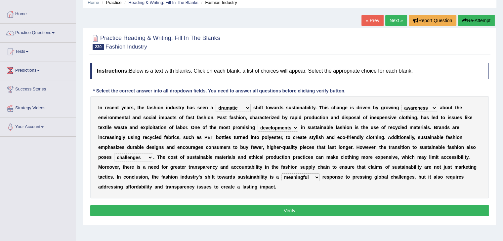
scroll to position [29, 0]
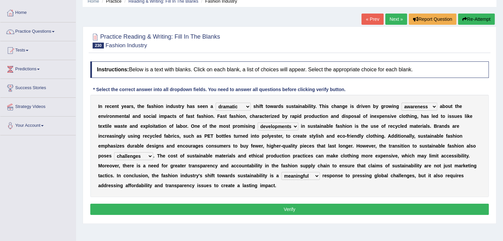
click at [277, 206] on button "Verify" at bounding box center [289, 209] width 398 height 11
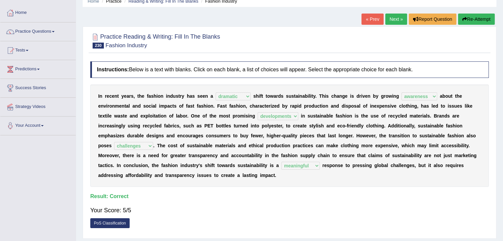
click at [392, 20] on link "Next »" at bounding box center [396, 19] width 22 height 11
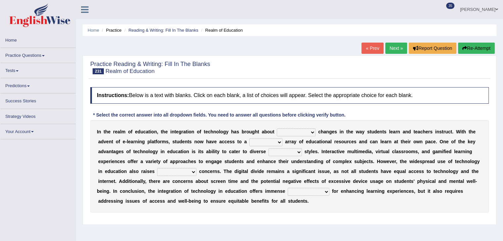
click at [304, 129] on select "revolutionary complex incremental limited" at bounding box center [296, 133] width 39 height 8
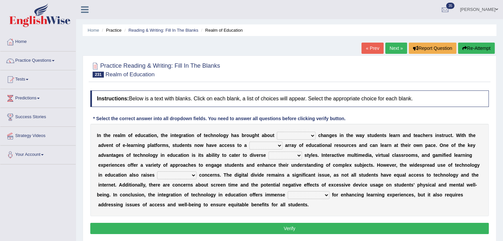
select select "revolutionary"
click at [277, 132] on select "revolutionary complex incremental limited" at bounding box center [296, 136] width 39 height 8
click at [275, 142] on select "traditional innovative vast narrow" at bounding box center [265, 146] width 33 height 8
select select "vast"
click at [249, 142] on select "traditional innovative vast narrow" at bounding box center [265, 146] width 33 height 8
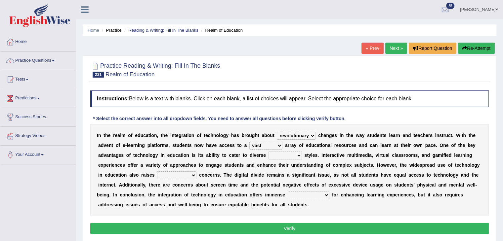
click at [294, 155] on select "curriculum classroom learning teaching" at bounding box center [284, 156] width 33 height 8
select select "curriculum"
click at [268, 152] on select "curriculum classroom learning teaching" at bounding box center [284, 156] width 33 height 8
click at [190, 174] on select "logistical ethical philosophical motivational" at bounding box center [176, 175] width 39 height 8
select select "ethical"
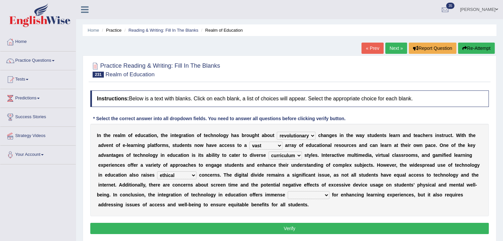
click at [157, 171] on select "logistical ethical philosophical motivational" at bounding box center [176, 175] width 39 height 8
click at [311, 194] on select "opportunities advantages disadvantages constraints" at bounding box center [308, 195] width 42 height 8
select select "opportunities"
click at [287, 191] on select "opportunities advantages disadvantages constraints" at bounding box center [308, 195] width 42 height 8
click at [303, 227] on button "Verify" at bounding box center [289, 228] width 398 height 11
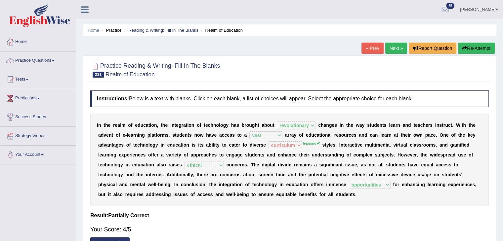
click at [390, 49] on link "Next »" at bounding box center [396, 48] width 22 height 11
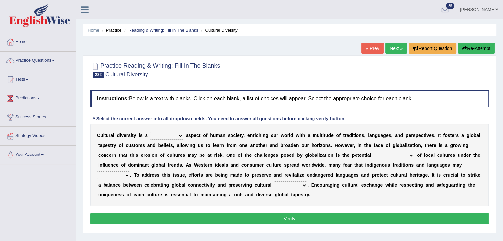
click at [177, 133] on select "essential trivial significant secondary" at bounding box center [166, 136] width 33 height 8
select select "essential"
click at [150, 132] on select "essential trivial significant secondary" at bounding box center [166, 136] width 33 height 8
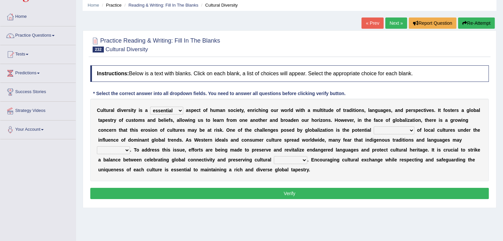
scroll to position [28, 0]
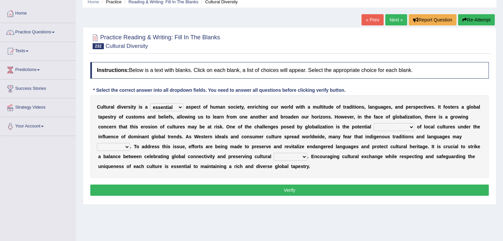
click at [395, 129] on select "assimilation diversification preservation adaptation" at bounding box center [393, 127] width 41 height 8
select select "preservation"
click at [373, 123] on select "assimilation diversification preservation adaptation" at bounding box center [393, 127] width 41 height 8
click at [122, 145] on select "flourish endure dwindle thrive" at bounding box center [113, 147] width 33 height 8
select select "flourish"
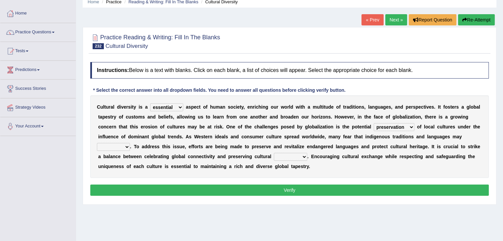
click at [97, 143] on select "flourish endure dwindle thrive" at bounding box center [113, 147] width 33 height 8
click at [294, 154] on select "integrity uniformity unity conformity" at bounding box center [290, 157] width 33 height 8
select select "unity"
click at [274, 153] on select "integrity uniformity unity conformity" at bounding box center [290, 157] width 33 height 8
click at [284, 189] on button "Verify" at bounding box center [289, 190] width 398 height 11
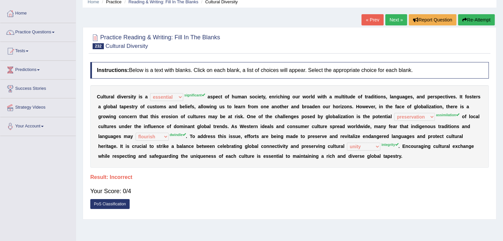
click at [478, 17] on button "Re-Attempt" at bounding box center [476, 19] width 37 height 11
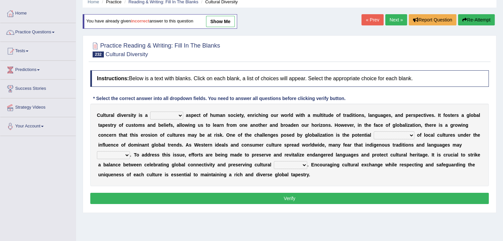
click at [177, 117] on select "essential trivial significant secondary" at bounding box center [166, 116] width 33 height 8
select select "significant"
click at [150, 112] on select "essential trivial significant secondary" at bounding box center [166, 116] width 33 height 8
click at [396, 134] on select "assimilation diversification preservation adaptation" at bounding box center [393, 135] width 41 height 8
select select "adaptation"
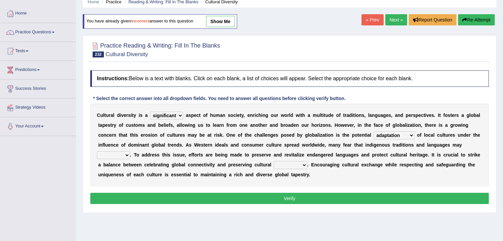
click at [373, 131] on select "assimilation diversification preservation adaptation" at bounding box center [393, 135] width 41 height 8
click at [123, 151] on select "flourish endure dwindle thrive" at bounding box center [113, 155] width 33 height 8
select select "endure"
click at [97, 151] on select "flourish endure dwindle thrive" at bounding box center [113, 155] width 33 height 8
click at [291, 165] on select "integrity uniformity unity conformity" at bounding box center [290, 165] width 33 height 8
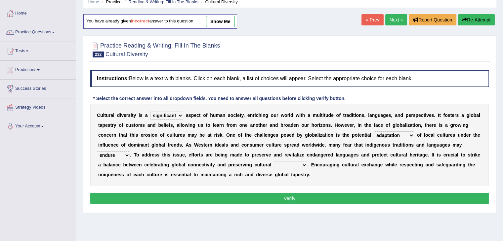
select select "uniformity"
click at [274, 161] on select "integrity uniformity unity conformity" at bounding box center [290, 165] width 33 height 8
click at [289, 197] on button "Verify" at bounding box center [289, 198] width 398 height 11
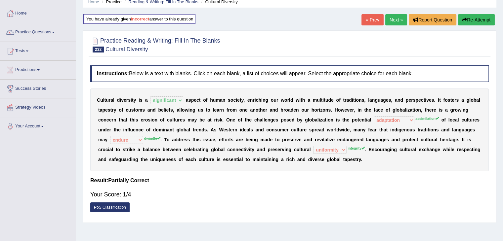
click at [394, 18] on link "Next »" at bounding box center [396, 19] width 22 height 11
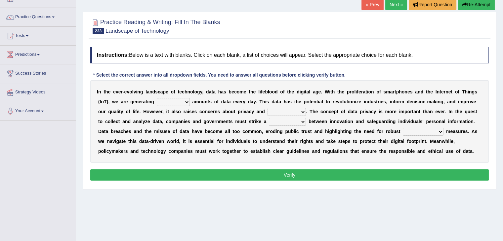
click at [183, 99] on select "limited random massive trivial" at bounding box center [173, 102] width 33 height 8
select select "massive"
click at [157, 98] on select "limited random massive trivial" at bounding box center [173, 102] width 33 height 8
click at [280, 111] on select "accessibility transparency innovation security" at bounding box center [286, 112] width 38 height 8
select select "security"
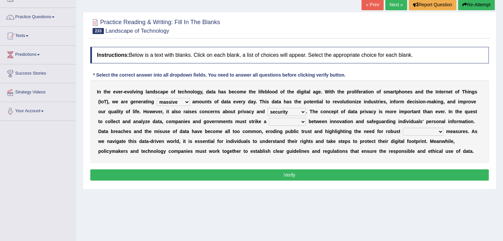
click at [267, 108] on select "accessibility transparency innovation security" at bounding box center [286, 112] width 38 height 8
click at [294, 120] on select "compromise balance harmony discord" at bounding box center [287, 122] width 37 height 8
select select "balance"
click at [269, 118] on select "compromise balance harmony discord" at bounding box center [287, 122] width 37 height 8
click at [432, 131] on select "safeguarding exploitation evasion accountability" at bounding box center [422, 132] width 41 height 8
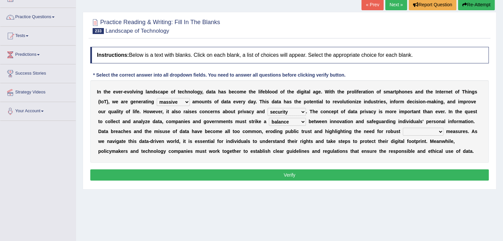
select select "safeguarding"
click at [402, 128] on select "safeguarding exploitation evasion accountability" at bounding box center [422, 132] width 41 height 8
click at [354, 173] on button "Verify" at bounding box center [289, 174] width 398 height 11
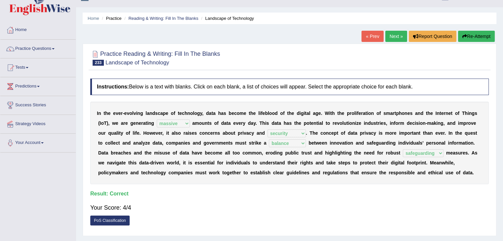
scroll to position [10, 0]
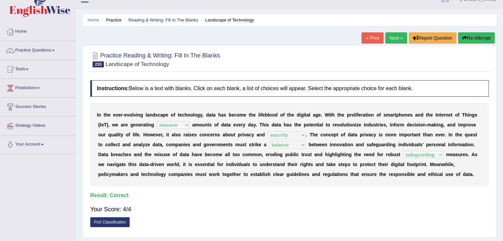
click at [397, 39] on link "Next »" at bounding box center [396, 37] width 22 height 11
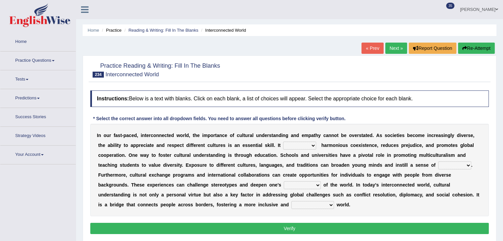
scroll to position [22, 0]
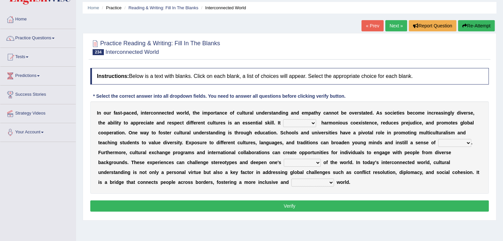
click at [301, 122] on select "opts trivializes obsoletes fosters" at bounding box center [299, 123] width 33 height 8
select select "opts"
click at [283, 119] on select "opts trivializes obsoletes fosters" at bounding box center [299, 123] width 33 height 8
click at [452, 142] on select "insularity curiosity isolation prejudice" at bounding box center [454, 143] width 33 height 8
select select "curiosity"
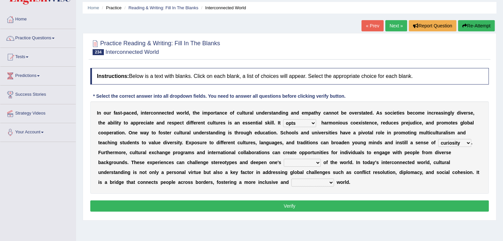
click at [438, 139] on select "insularity curiosity isolation prejudice" at bounding box center [454, 143] width 33 height 8
click at [307, 164] on select "indifference ignorance detachment appreciation" at bounding box center [301, 163] width 37 height 8
select select "appreciation"
click at [283, 159] on select "indifference ignorance detachment appreciation" at bounding box center [301, 163] width 37 height 8
click at [328, 179] on select "divided fractured interconnected exclusive" at bounding box center [312, 183] width 43 height 8
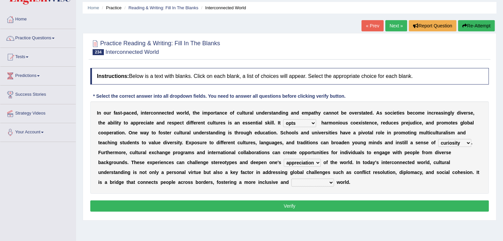
select select "exclusive"
click at [291, 179] on select "divided fractured interconnected exclusive" at bounding box center [312, 183] width 43 height 8
click at [293, 201] on button "Verify" at bounding box center [289, 206] width 398 height 11
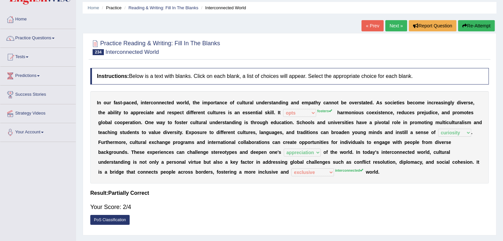
scroll to position [0, 0]
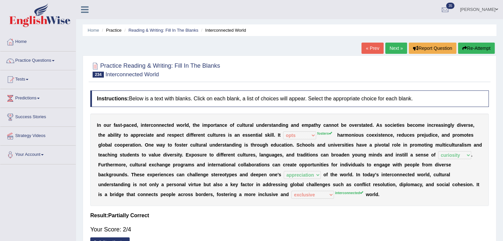
click at [395, 50] on link "Next »" at bounding box center [396, 48] width 22 height 11
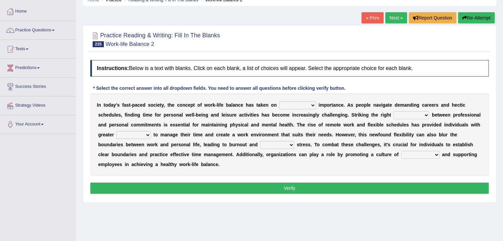
scroll to position [31, 0]
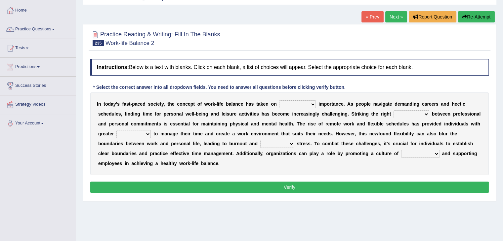
click at [302, 102] on select "insignificant trivial paramount optional" at bounding box center [297, 104] width 37 height 8
select select "paramount"
click at [279, 100] on select "insignificant trivial paramount optional" at bounding box center [297, 104] width 37 height 8
click at [413, 113] on select "imbalance equilibrium instability disharmony" at bounding box center [411, 114] width 36 height 8
select select "equilibrium"
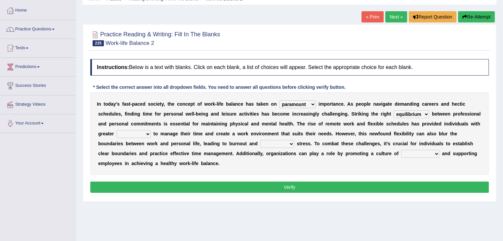
click at [393, 110] on select "imbalance equilibrium instability disharmony" at bounding box center [411, 114] width 36 height 8
click at [146, 132] on select "flexibility limitations rigidity constraints" at bounding box center [133, 134] width 34 height 8
click at [116, 130] on select "flexibility limitations rigidity constraints" at bounding box center [133, 134] width 34 height 8
click at [146, 133] on select "flexibility limitations rigidity constraints" at bounding box center [133, 134] width 34 height 8
select select "flexibility"
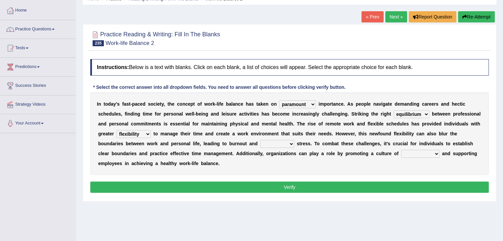
click at [116, 130] on select "flexibility limitations rigidity constraints" at bounding box center [133, 134] width 34 height 8
click at [282, 144] on select "alleviated moderated heightened reduced" at bounding box center [277, 144] width 34 height 8
select select "reduced"
click at [260, 140] on select "alleviated moderated heightened reduced" at bounding box center [277, 144] width 34 height 8
click at [420, 152] on select "collaboration stress cooperation competition" at bounding box center [420, 154] width 38 height 8
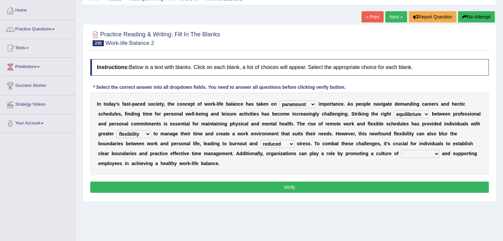
select select "collaboration"
click at [401, 150] on select "collaboration stress cooperation competition" at bounding box center [420, 154] width 38 height 8
click at [357, 191] on button "Verify" at bounding box center [289, 187] width 398 height 11
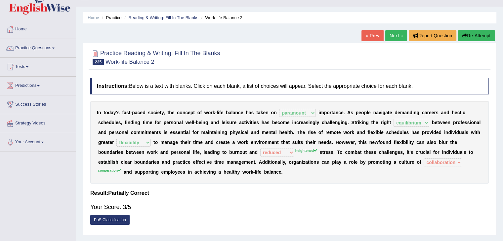
scroll to position [5, 0]
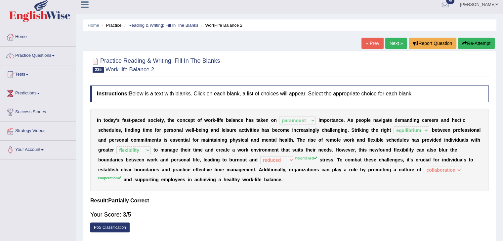
click at [393, 39] on link "Next »" at bounding box center [396, 43] width 22 height 11
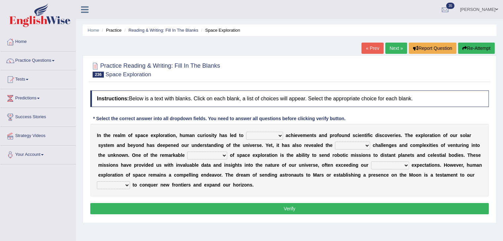
click at [275, 135] on select "trivial monumental insignificant routine" at bounding box center [264, 136] width 37 height 8
select select "monumental"
click at [246, 132] on select "trivial monumental insignificant routine" at bounding box center [264, 136] width 37 height 8
click at [354, 144] on select "mundane daunting simple unexpected" at bounding box center [352, 146] width 35 height 8
click at [335, 142] on select "mundane daunting simple unexpected" at bounding box center [352, 146] width 35 height 8
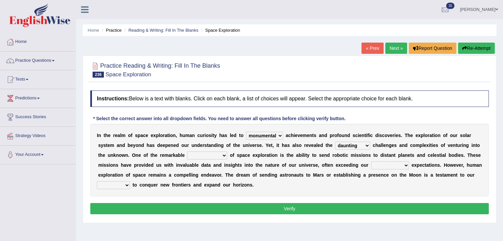
click at [353, 143] on select "mundane daunting simple unexpected" at bounding box center [352, 146] width 35 height 8
select select "simple"
click at [335, 142] on select "mundane daunting simple unexpected" at bounding box center [352, 146] width 35 height 8
click at [215, 157] on select "achievements drawbacks benefits challenges" at bounding box center [207, 156] width 40 height 8
select select "benefits"
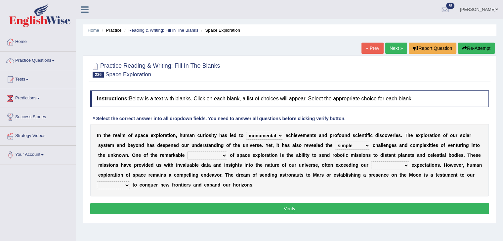
click at [187, 152] on select "achievements drawbacks benefits challenges" at bounding box center [207, 156] width 40 height 8
click at [213, 154] on select "achievements drawbacks benefits challenges" at bounding box center [207, 156] width 40 height 8
click at [394, 160] on div "I n t h e r e a l m o f s p a c e e x p l o r a t i o n , h u m a n c u r i o s…" at bounding box center [289, 160] width 398 height 73
click at [401, 166] on select "vast limited modest considerable" at bounding box center [390, 166] width 38 height 8
select select "vast"
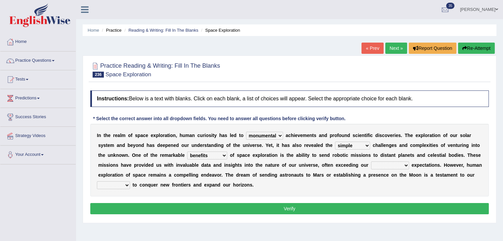
click at [371, 162] on select "vast limited modest considerable" at bounding box center [390, 166] width 38 height 8
click at [120, 186] on select "reluctance aversion hesitation resolve" at bounding box center [113, 185] width 33 height 8
select select "hesitation"
click at [97, 181] on select "reluctance aversion hesitation resolve" at bounding box center [113, 185] width 33 height 8
click at [140, 207] on button "Verify" at bounding box center [289, 208] width 398 height 11
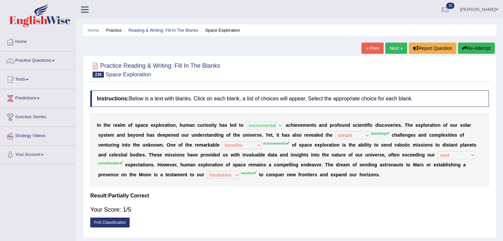
click at [478, 46] on button "Re-Attempt" at bounding box center [476, 48] width 37 height 11
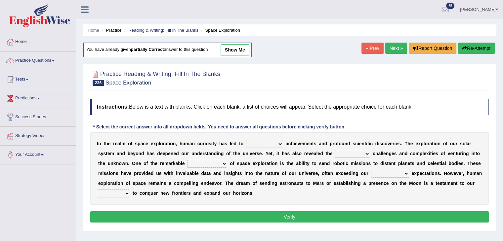
click at [278, 141] on select "trivial monumental insignificant routine" at bounding box center [264, 144] width 37 height 8
select select "monumental"
click at [246, 140] on select "trivial monumental insignificant routine" at bounding box center [264, 144] width 37 height 8
click at [215, 164] on select "achievements drawbacks benefits challenges" at bounding box center [207, 164] width 40 height 8
select select "achievements"
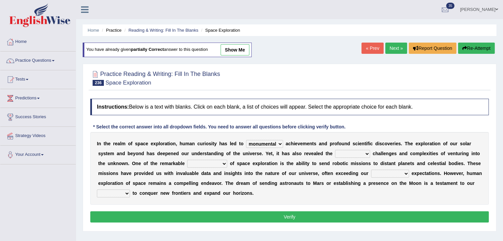
click at [187, 160] on select "achievements drawbacks benefits challenges" at bounding box center [207, 164] width 40 height 8
click at [348, 148] on div "I n t h e r e a l m o f s p a c e e x p l o r a t i o n , h u m a n c u r i o s…" at bounding box center [289, 168] width 398 height 73
click at [358, 150] on select "mundane daunting simple unexpected" at bounding box center [352, 154] width 35 height 8
select select "daunting"
click at [335, 150] on select "mundane daunting simple unexpected" at bounding box center [352, 154] width 35 height 8
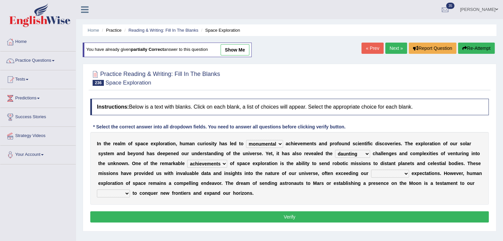
click at [394, 173] on select "vast limited modest considerable" at bounding box center [390, 174] width 38 height 8
select select "limited"
click at [371, 170] on select "vast limited modest considerable" at bounding box center [390, 174] width 38 height 8
click at [122, 190] on select "reluctance aversion hesitation resolve" at bounding box center [113, 194] width 33 height 8
select select "aversion"
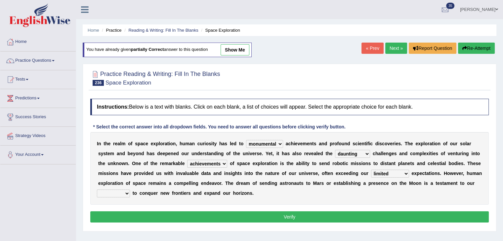
click at [97, 190] on select "reluctance aversion hesitation resolve" at bounding box center [113, 194] width 33 height 8
click at [150, 211] on button "Verify" at bounding box center [289, 216] width 398 height 11
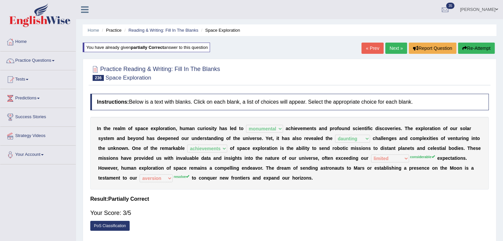
click at [395, 51] on link "Next »" at bounding box center [396, 48] width 22 height 11
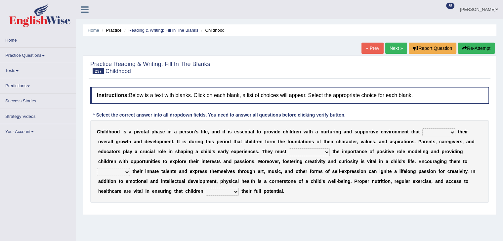
scroll to position [20, 0]
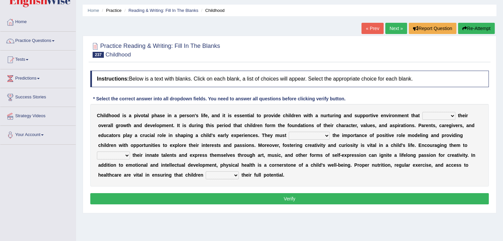
click at [437, 116] on select "hinders fosters impedes retards" at bounding box center [438, 116] width 33 height 8
select select "fosters"
click at [422, 112] on select "hinders fosters impedes retards" at bounding box center [438, 116] width 33 height 8
click at [321, 136] on select "neglect ignore recognize underestimate" at bounding box center [308, 136] width 41 height 8
select select "underestimate"
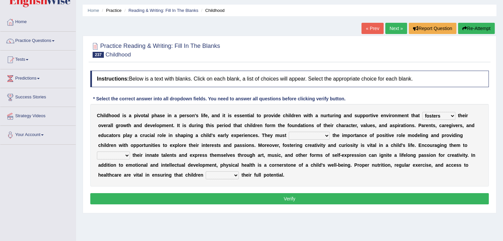
click at [288, 132] on select "neglect ignore recognize underestimate" at bounding box center [308, 136] width 41 height 8
click at [120, 156] on select "stifle nurture restrict diminish" at bounding box center [113, 156] width 33 height 8
select select "restrict"
click at [97, 152] on select "stifle nurture restrict diminish" at bounding box center [113, 156] width 33 height 8
click at [226, 175] on select "attend maximize stagnate achieve" at bounding box center [221, 175] width 33 height 8
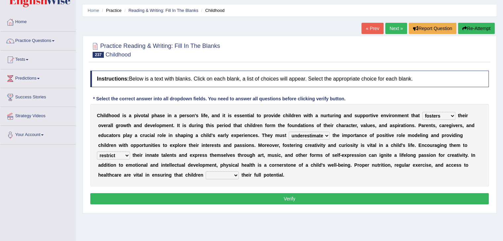
select select "maximize"
click at [205, 171] on select "attend maximize stagnate achieve" at bounding box center [221, 175] width 33 height 8
click at [221, 200] on button "Verify" at bounding box center [289, 198] width 398 height 11
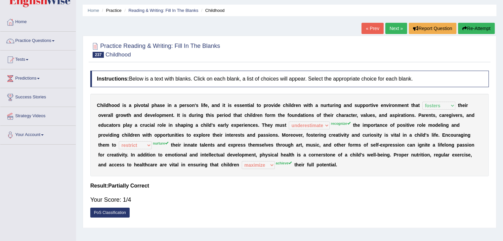
click at [476, 23] on button "Re-Attempt" at bounding box center [476, 28] width 37 height 11
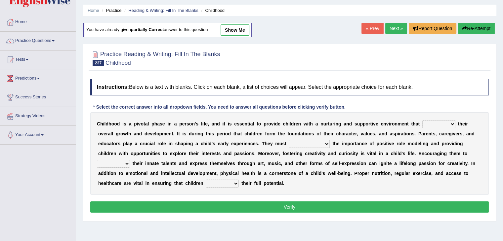
click at [435, 124] on select "hinders fosters impedes retards" at bounding box center [438, 124] width 33 height 8
select select "fosters"
click at [422, 120] on select "hinders fosters impedes retards" at bounding box center [438, 124] width 33 height 8
click at [309, 144] on select "neglect ignore recognize underestimate" at bounding box center [308, 144] width 41 height 8
select select "recognize"
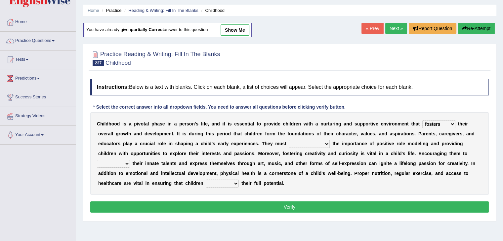
click at [288, 140] on select "neglect ignore recognize underestimate" at bounding box center [308, 144] width 41 height 8
click at [122, 161] on select "stifle nurture restrict diminish" at bounding box center [113, 164] width 33 height 8
select select "nurture"
click at [97, 160] on select "stifle nurture restrict diminish" at bounding box center [113, 164] width 33 height 8
click at [220, 180] on select "attend maximize stagnate achieve" at bounding box center [221, 184] width 33 height 8
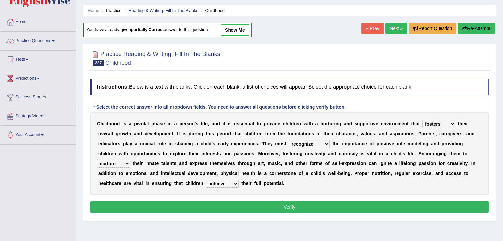
click at [205, 180] on select "attend maximize stagnate achieve" at bounding box center [221, 184] width 33 height 8
click at [231, 181] on select "attend maximize stagnate achieve" at bounding box center [221, 184] width 33 height 8
select select "attend"
click at [205, 180] on select "attend maximize stagnate achieve" at bounding box center [221, 184] width 33 height 8
click at [233, 209] on button "Verify" at bounding box center [289, 207] width 398 height 11
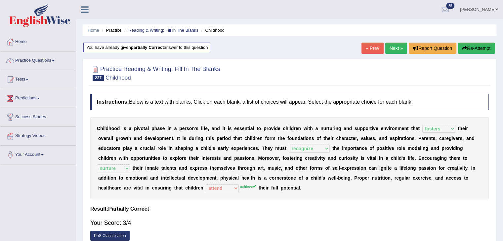
click at [394, 46] on link "Next »" at bounding box center [396, 48] width 22 height 11
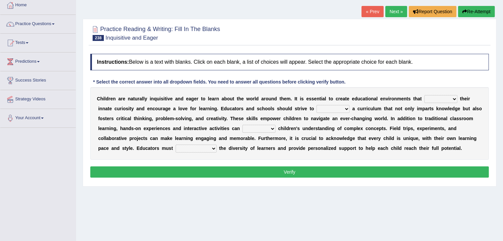
scroll to position [37, 0]
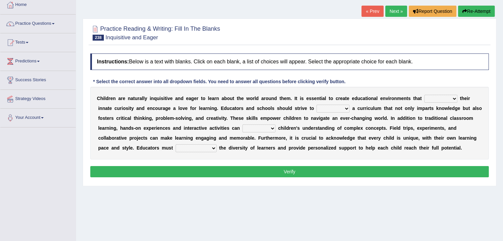
click at [437, 96] on select "stagnate suppress hinder stimulate" at bounding box center [440, 99] width 33 height 8
select select "stimulate"
click at [424, 95] on select "stagnate suppress hinder stimulate" at bounding box center [440, 99] width 33 height 8
click at [340, 106] on select "disregard overlook embrace implement" at bounding box center [332, 109] width 33 height 8
click at [316, 105] on select "disregard overlook embrace implement" at bounding box center [332, 109] width 33 height 8
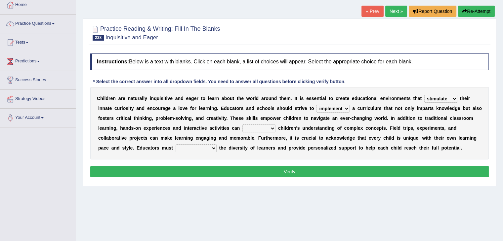
click at [342, 105] on select "disregard overlook embrace implement" at bounding box center [332, 109] width 33 height 8
click at [316, 105] on select "disregard overlook embrace implement" at bounding box center [332, 109] width 33 height 8
click at [336, 108] on select "disregard overlook embrace implement" at bounding box center [332, 109] width 33 height 8
select select "implement"
click at [316, 105] on select "disregard overlook embrace implement" at bounding box center [332, 109] width 33 height 8
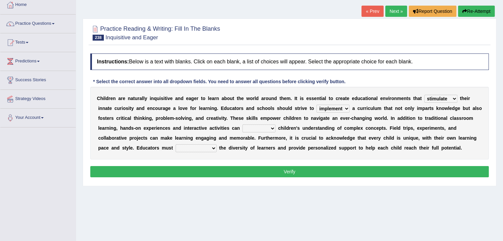
click at [277, 128] on b at bounding box center [276, 128] width 3 height 5
click at [269, 127] on select "restrict undermine diminish enhance" at bounding box center [258, 129] width 33 height 8
select select "enhance"
click at [242, 125] on select "restrict undermine diminish enhance" at bounding box center [258, 129] width 33 height 8
click at [212, 146] on select "underestimate recognize overlook disregard" at bounding box center [195, 148] width 41 height 8
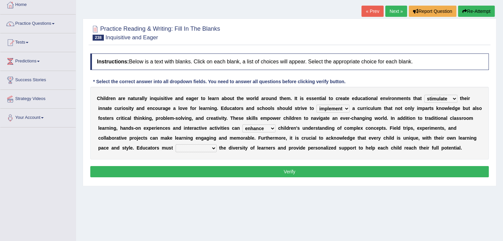
select select "recognize"
click at [175, 144] on select "underestimate recognize overlook disregard" at bounding box center [195, 148] width 41 height 8
click at [211, 174] on button "Verify" at bounding box center [289, 171] width 398 height 11
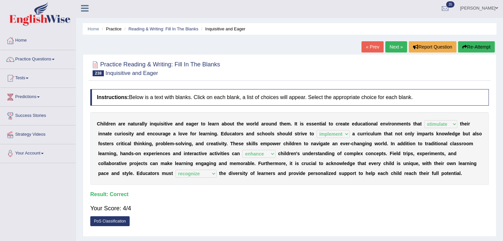
scroll to position [0, 0]
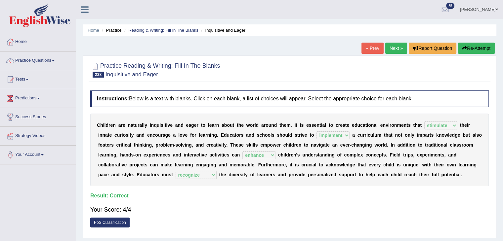
click at [386, 47] on link "Next »" at bounding box center [396, 48] width 22 height 11
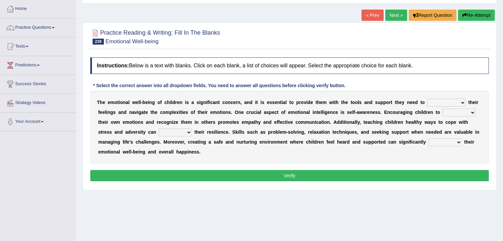
scroll to position [37, 0]
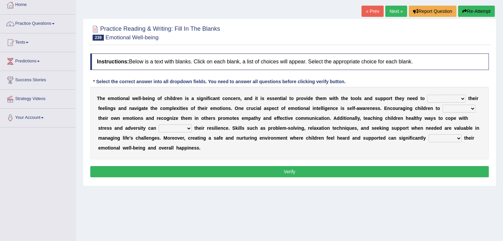
click at [445, 96] on select "acknowledge suppress neglect hinder" at bounding box center [446, 99] width 38 height 8
select select "acknowledge"
click at [427, 95] on select "acknowledge suppress neglect hinder" at bounding box center [446, 99] width 38 height 8
click at [455, 109] on select "ignore disregard explore repress" at bounding box center [458, 109] width 33 height 8
select select "explore"
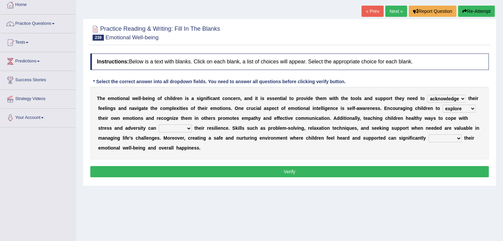
click at [442, 105] on select "ignore disregard explore repress" at bounding box center [458, 109] width 33 height 8
click at [184, 128] on select "undermine impair nurture hinder" at bounding box center [175, 129] width 33 height 8
select select "undermine"
click at [159, 125] on select "undermine impair nurture hinder" at bounding box center [175, 129] width 33 height 8
click at [455, 138] on select "bolster impede hinder undermine" at bounding box center [444, 138] width 33 height 8
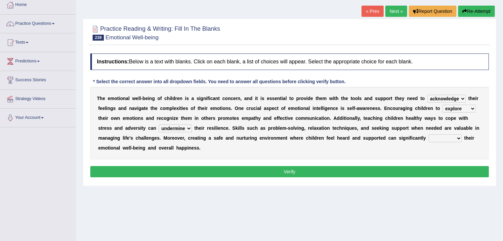
select select "bolster"
click at [428, 134] on select "bolster impede hinder undermine" at bounding box center [444, 138] width 33 height 8
click at [361, 172] on button "Verify" at bounding box center [289, 171] width 398 height 11
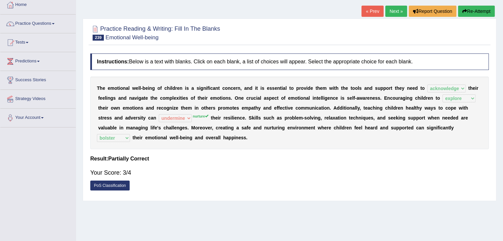
scroll to position [0, 0]
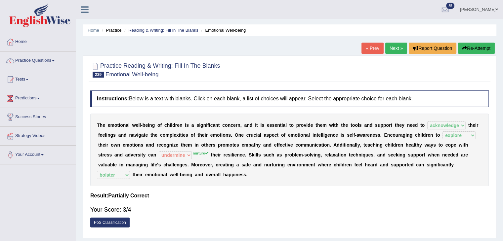
click at [395, 49] on link "Next »" at bounding box center [396, 48] width 22 height 11
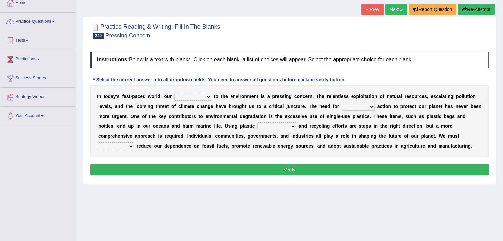
scroll to position [41, 0]
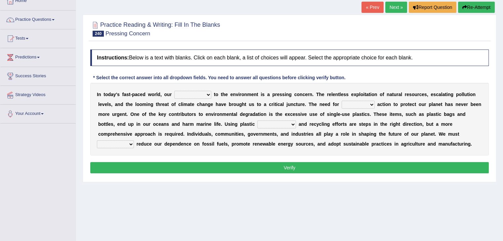
click at [198, 91] on select "response indifference dedication commitment" at bounding box center [192, 95] width 37 height 8
select select "response"
click at [174, 91] on select "response indifference dedication commitment" at bounding box center [192, 95] width 37 height 8
click at [203, 94] on select "response indifference dedication commitment" at bounding box center [192, 95] width 37 height 8
click at [174, 91] on select "response indifference dedication commitment" at bounding box center [192, 95] width 37 height 8
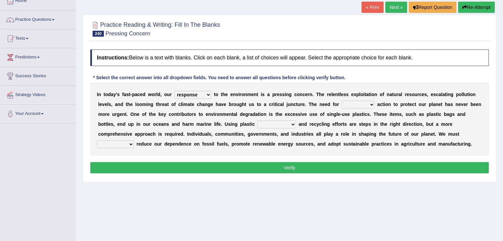
click at [355, 102] on select "reactive hesitant proactive immediate" at bounding box center [357, 105] width 33 height 8
select select "immediate"
click at [341, 101] on select "reactive hesitant proactive immediate" at bounding box center [357, 105] width 33 height 8
click at [284, 122] on select "consumption alternatives grades effectiveness" at bounding box center [276, 125] width 39 height 8
select select "consumption"
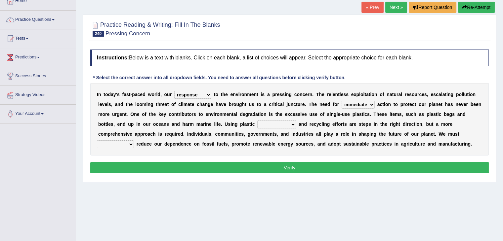
click at [257, 121] on select "consumption alternatives grades effectiveness" at bounding box center [276, 125] width 39 height 8
click at [127, 144] on select "collectively relatively selectively productively" at bounding box center [115, 144] width 37 height 8
select select "collectively"
click at [97, 140] on select "collectively relatively selectively productively" at bounding box center [115, 144] width 37 height 8
click at [151, 164] on button "Verify" at bounding box center [289, 167] width 398 height 11
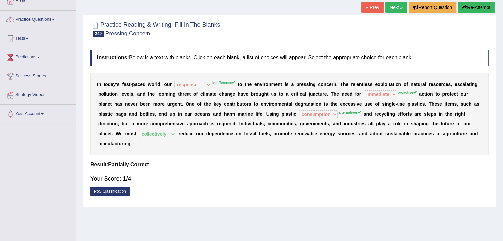
click at [468, 4] on button "Re-Attempt" at bounding box center [476, 7] width 37 height 11
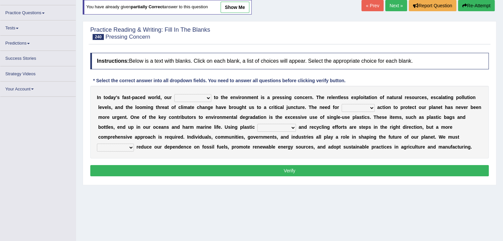
scroll to position [41, 0]
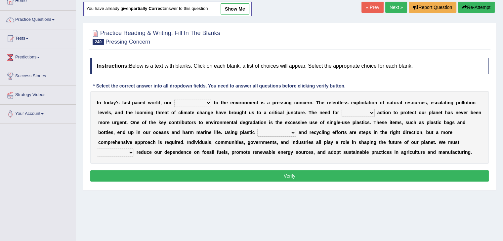
click at [131, 152] on select "collectively relatively selectively productively" at bounding box center [115, 153] width 37 height 8
select select "collectively"
click at [97, 149] on select "collectively relatively selectively productively" at bounding box center [115, 153] width 37 height 8
click at [202, 99] on select "response indifference dedication commitment" at bounding box center [192, 103] width 37 height 8
select select "commitment"
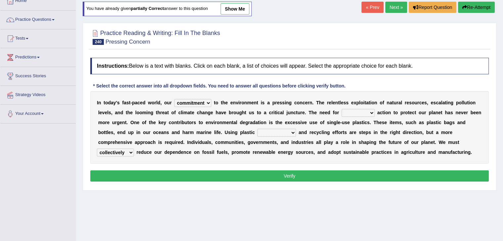
click at [174, 99] on select "response indifference dedication commitment" at bounding box center [192, 103] width 37 height 8
click at [359, 109] on select "reactive hesitant proactive immediate" at bounding box center [357, 113] width 33 height 8
select select "proactive"
click at [341, 109] on select "reactive hesitant proactive immediate" at bounding box center [357, 113] width 33 height 8
click at [284, 131] on select "consumption alternatives grades effectiveness" at bounding box center [276, 133] width 39 height 8
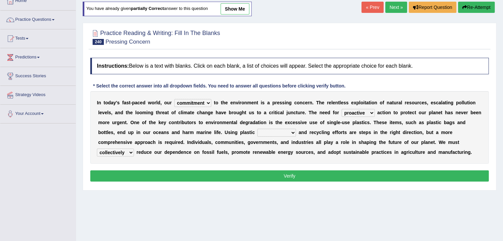
select select "alternatives"
click at [257, 129] on select "consumption alternatives grades effectiveness" at bounding box center [276, 133] width 39 height 8
click at [273, 172] on button "Verify" at bounding box center [289, 175] width 398 height 11
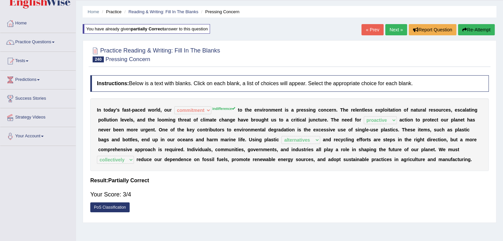
scroll to position [0, 0]
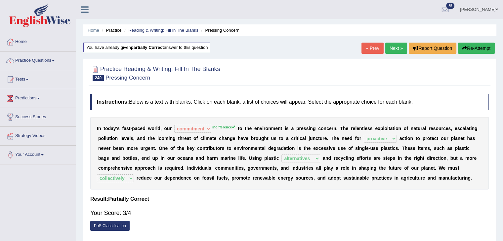
click at [394, 47] on link "Next »" at bounding box center [396, 48] width 22 height 11
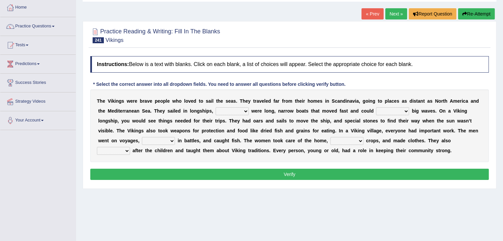
scroll to position [38, 0]
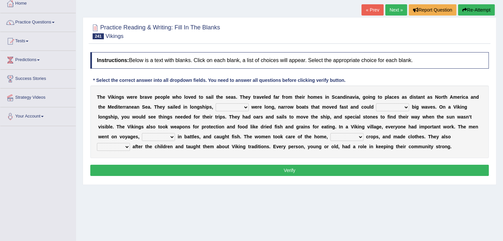
click at [242, 105] on select "that which what those" at bounding box center [231, 107] width 33 height 8
select select "those"
click at [215, 103] on select "that which what those" at bounding box center [231, 107] width 33 height 8
click at [395, 103] on select "handle whisper deal moderate" at bounding box center [392, 107] width 33 height 8
select select "handle"
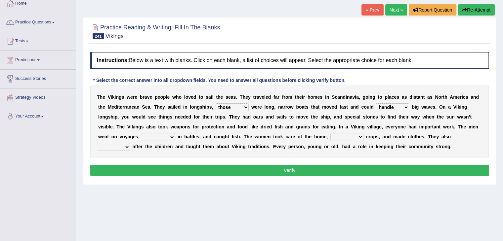
click at [376, 103] on select "handle whisper deal moderate" at bounding box center [392, 107] width 33 height 8
click at [170, 135] on select "injured opposed resolved fought" at bounding box center [158, 137] width 33 height 8
select select "fought"
click at [142, 133] on select "injured opposed resolved fought" at bounding box center [158, 137] width 33 height 8
click at [356, 138] on select "sorted pulled grew spilt" at bounding box center [346, 137] width 33 height 8
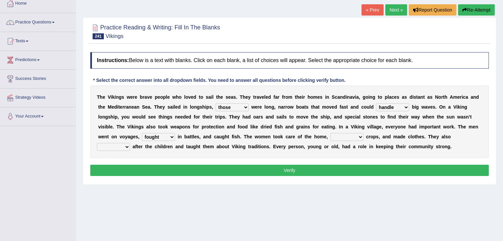
select select "spilt"
click at [330, 133] on select "sorted pulled grew spilt" at bounding box center [346, 137] width 33 height 8
click at [124, 146] on select "looked put took tend" at bounding box center [113, 147] width 33 height 8
select select "looked"
click at [97, 143] on select "looked put took tend" at bounding box center [113, 147] width 33 height 8
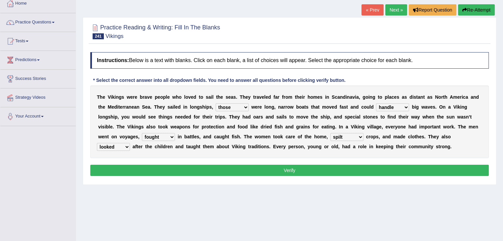
click at [156, 168] on button "Verify" at bounding box center [289, 170] width 398 height 11
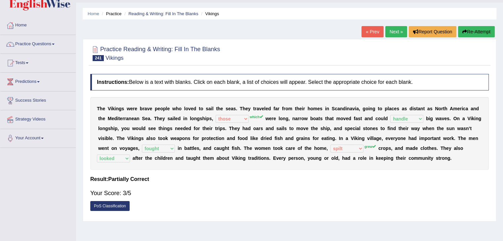
scroll to position [16, 0]
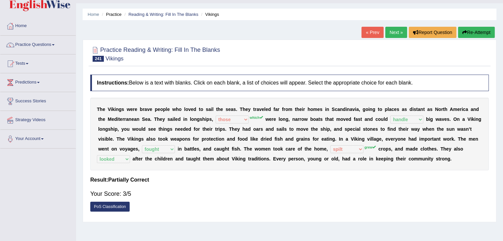
click at [400, 31] on link "Next »" at bounding box center [396, 32] width 22 height 11
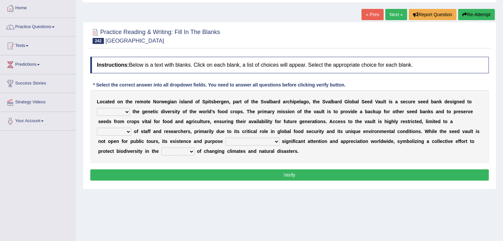
scroll to position [36, 0]
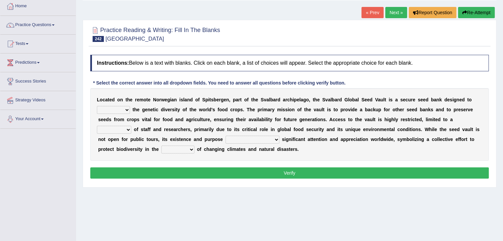
click at [120, 109] on select "withstand require safeguard remark" at bounding box center [113, 110] width 33 height 8
select select "require"
click at [97, 106] on select "withstand require safeguard remark" at bounding box center [113, 110] width 33 height 8
click at [127, 130] on select "component figure handful term" at bounding box center [114, 130] width 34 height 8
select select "handful"
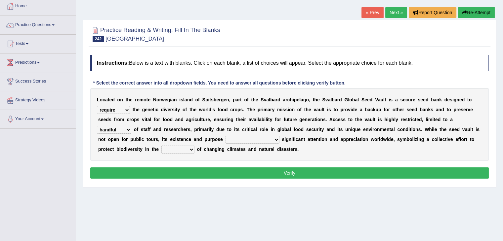
click at [97, 126] on select "component figure handful term" at bounding box center [114, 130] width 34 height 8
click at [252, 137] on select "garnering have garnered to garner are garnered" at bounding box center [252, 140] width 54 height 8
select select "garnering"
click at [225, 136] on select "garnering have garnered to garner are garnered" at bounding box center [252, 140] width 54 height 8
click at [168, 146] on select "mode direction face relation" at bounding box center [177, 150] width 33 height 8
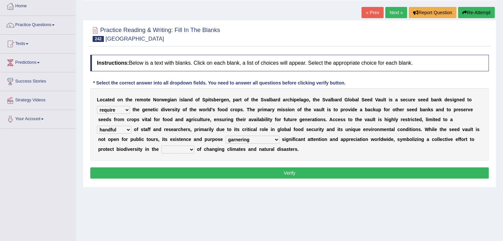
select select "face"
click at [161, 146] on select "mode direction face relation" at bounding box center [177, 150] width 33 height 8
click at [170, 172] on button "Verify" at bounding box center [289, 173] width 398 height 11
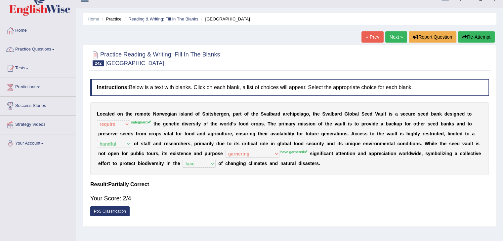
scroll to position [9, 0]
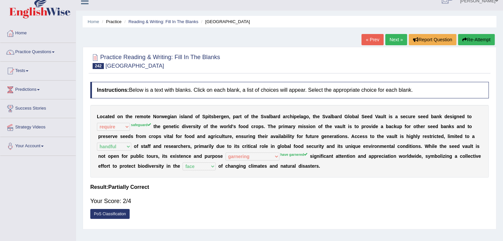
click at [395, 38] on link "Next »" at bounding box center [396, 39] width 22 height 11
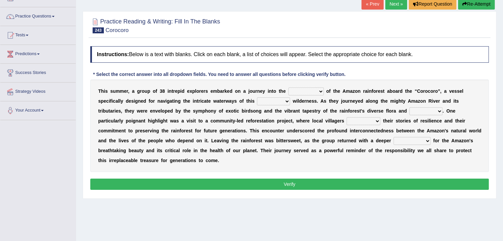
scroll to position [46, 0]
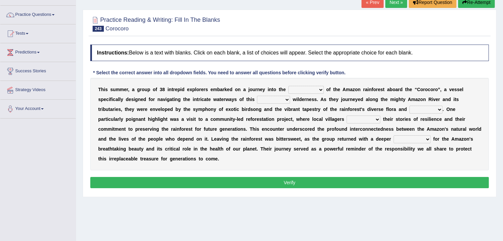
click at [316, 90] on select "cycle compilation heart source" at bounding box center [305, 90] width 35 height 8
select select "heart"
click at [288, 86] on select "cycle compilation heart source" at bounding box center [305, 90] width 35 height 8
click at [283, 101] on select "literary lush neutral adequate" at bounding box center [273, 100] width 33 height 8
select select "adequate"
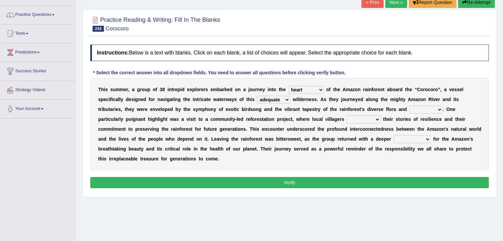
click at [257, 96] on select "literary lush neutral adequate" at bounding box center [273, 100] width 33 height 8
click at [434, 108] on select "guts fauna portions variability" at bounding box center [425, 110] width 33 height 8
select select "fauna"
click at [409, 106] on select "guts fauna portions variability" at bounding box center [425, 110] width 33 height 8
click at [373, 118] on select "supervised negotiated ignored shared" at bounding box center [363, 120] width 34 height 8
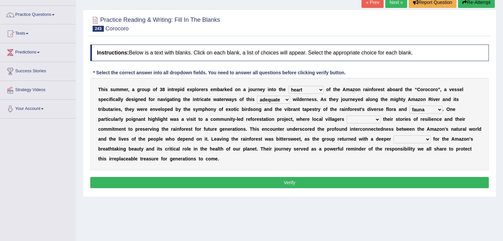
select select "shared"
click at [346, 116] on select "supervised negotiated ignored shared" at bounding box center [363, 120] width 34 height 8
click at [420, 136] on select "flexibility expansion maturity appreciation" at bounding box center [411, 139] width 37 height 8
select select "appreciation"
click at [393, 135] on select "flexibility expansion maturity appreciation" at bounding box center [411, 139] width 37 height 8
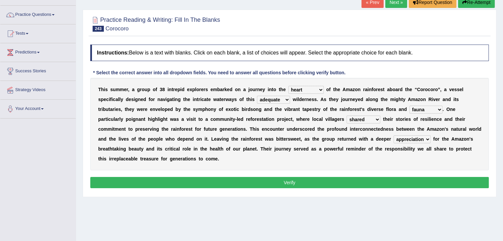
click at [363, 179] on button "Verify" at bounding box center [289, 182] width 398 height 11
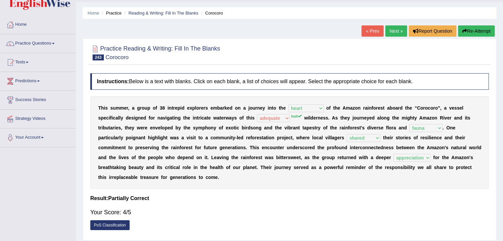
scroll to position [8, 0]
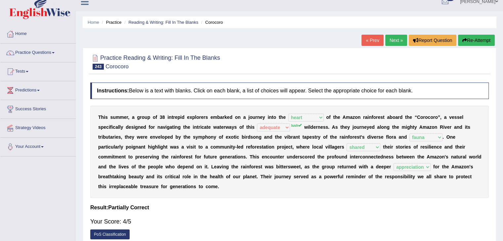
click at [395, 41] on link "Next »" at bounding box center [396, 40] width 22 height 11
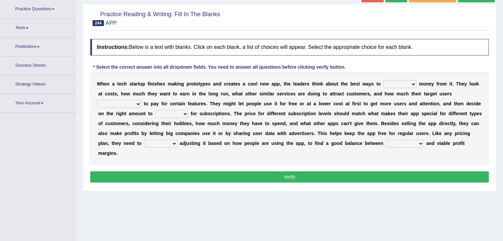
scroll to position [57, 0]
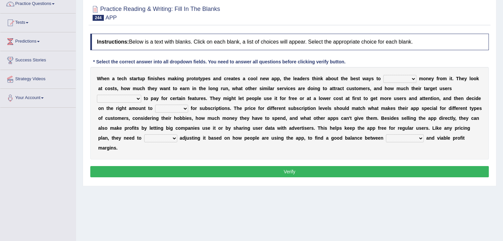
click at [404, 79] on select "make ensure offer pull" at bounding box center [399, 79] width 33 height 8
select select "ensure"
click at [383, 75] on select "make ensure offer pull" at bounding box center [399, 79] width 33 height 8
click at [131, 93] on div "W h e n a t e c h s t a r t u p f i n i s h e s m a k i n g p r o t o t y p e s…" at bounding box center [289, 113] width 398 height 93
click at [138, 96] on select "willingly are willing that willingness willing" at bounding box center [119, 99] width 44 height 8
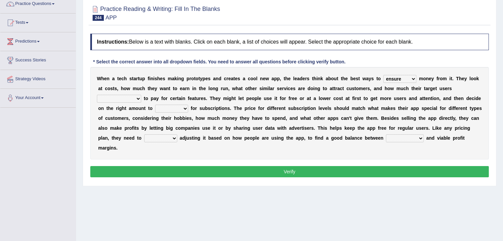
select select "are willing"
click at [97, 95] on select "willingly are willing that willingness willing" at bounding box center [119, 99] width 44 height 8
click at [180, 105] on select "prepare illuminate charge evaluate" at bounding box center [171, 109] width 33 height 8
select select "prepare"
click at [155, 105] on select "prepare illuminate charge evaluate" at bounding box center [171, 109] width 33 height 8
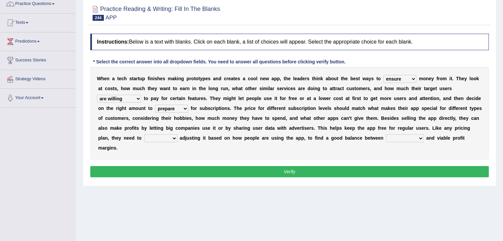
click at [168, 139] on select "keep turn provide expose" at bounding box center [160, 138] width 33 height 8
select select "keep"
click at [144, 134] on select "keep turn provide expose" at bounding box center [160, 138] width 33 height 8
click at [406, 136] on select "affordability assignments borders participants" at bounding box center [405, 138] width 38 height 8
click at [386, 134] on select "affordability assignments borders participants" at bounding box center [405, 138] width 38 height 8
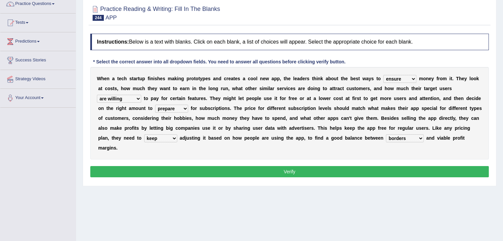
click at [411, 136] on select "affordability assignments borders participants" at bounding box center [405, 138] width 38 height 8
select select "participants"
click at [386, 134] on select "affordability assignments borders participants" at bounding box center [405, 138] width 38 height 8
click at [359, 170] on button "Verify" at bounding box center [289, 171] width 398 height 11
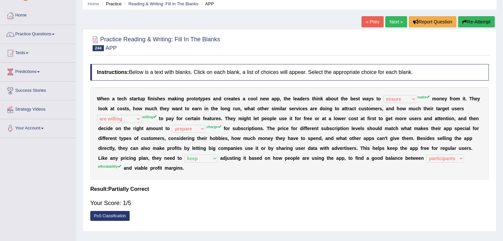
scroll to position [23, 0]
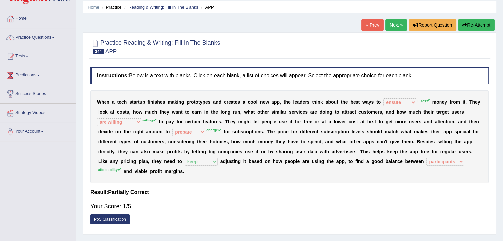
click at [475, 27] on button "Re-Attempt" at bounding box center [476, 24] width 37 height 11
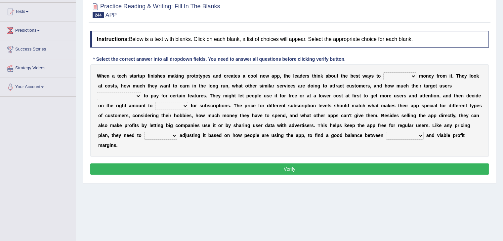
scroll to position [68, 0]
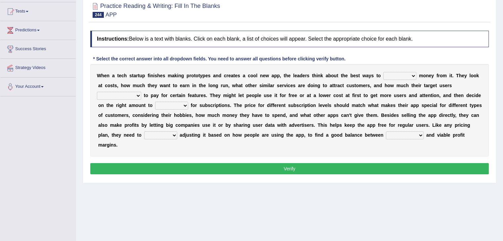
click at [410, 77] on select "make ensure offer pull" at bounding box center [399, 76] width 33 height 8
select select "make"
click at [383, 72] on select "make ensure offer pull" at bounding box center [399, 76] width 33 height 8
click at [132, 93] on select "willingly are willing that willingness willing" at bounding box center [119, 96] width 44 height 8
select select "willing"
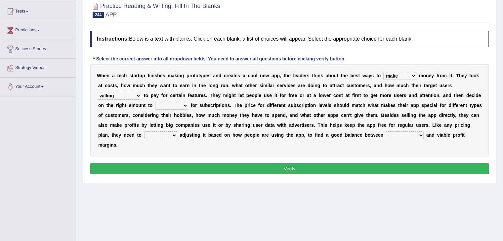
click at [97, 92] on select "willingly are willing that willingness willing" at bounding box center [119, 96] width 44 height 8
click at [126, 132] on b "n" at bounding box center [125, 134] width 3 height 5
click at [173, 106] on select "prepare illuminate charge evaluate" at bounding box center [171, 106] width 33 height 8
select select "charge"
click at [155, 102] on select "prepare illuminate charge evaluate" at bounding box center [171, 106] width 33 height 8
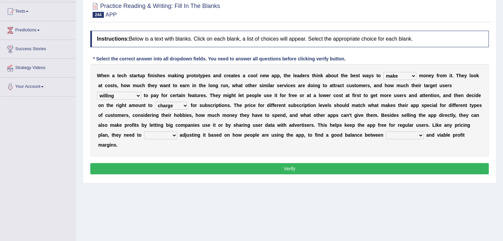
click at [164, 134] on select "keep turn provide expose" at bounding box center [160, 135] width 33 height 8
click at [144, 131] on select "keep turn provide expose" at bounding box center [160, 135] width 33 height 8
click at [173, 132] on select "keep turn provide expose" at bounding box center [160, 135] width 33 height 8
select select "turn"
click at [144, 131] on select "keep turn provide expose" at bounding box center [160, 135] width 33 height 8
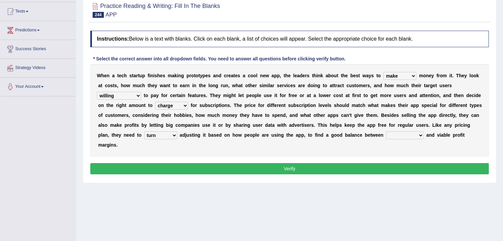
click at [409, 135] on select "affordability assignments borders participants" at bounding box center [405, 135] width 38 height 8
select select "borders"
click at [386, 131] on select "affordability assignments borders participants" at bounding box center [405, 135] width 38 height 8
drag, startPoint x: 377, startPoint y: 162, endPoint x: 375, endPoint y: 168, distance: 6.3
click at [375, 168] on div "Instructions: Below is a text with blanks. Click on each blank, a list of choic…" at bounding box center [289, 103] width 401 height 152
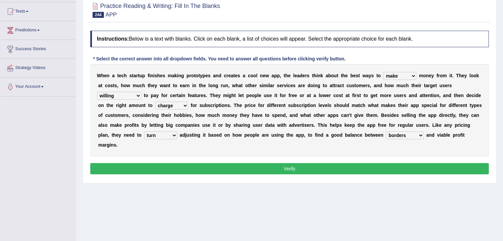
click at [375, 168] on button "Verify" at bounding box center [289, 168] width 398 height 11
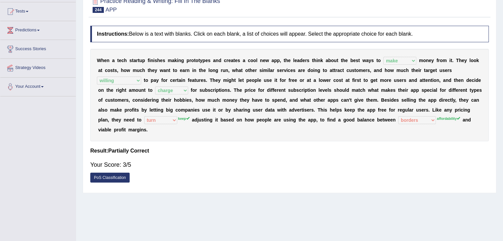
scroll to position [0, 0]
